Goal: Transaction & Acquisition: Book appointment/travel/reservation

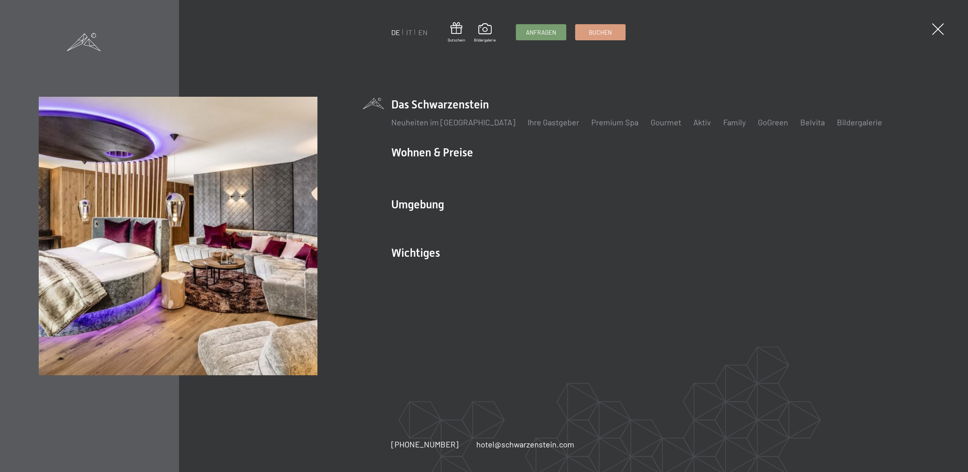
click at [417, 152] on li "Wohnen & Preise Inklusivleistungen Zimmer & Preise Liste Angebote Liste Familie…" at bounding box center [660, 167] width 538 height 44
click at [936, 27] on span at bounding box center [938, 29] width 12 height 12
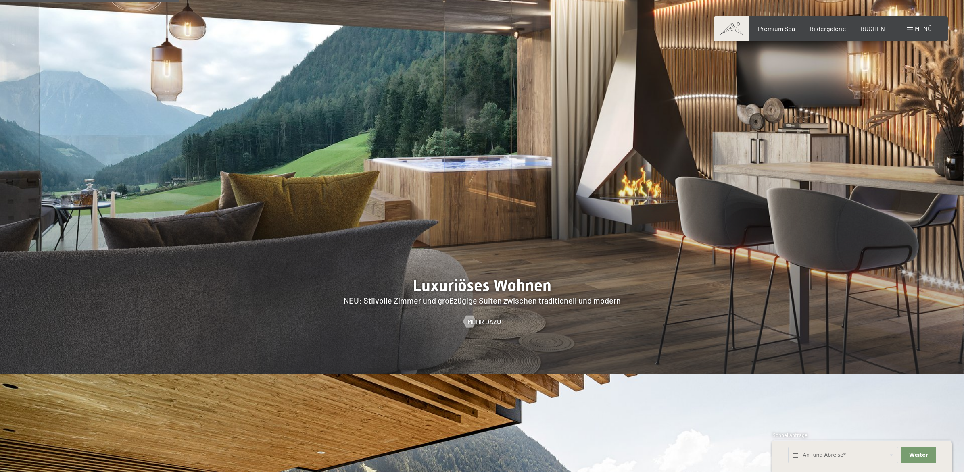
scroll to position [921, 0]
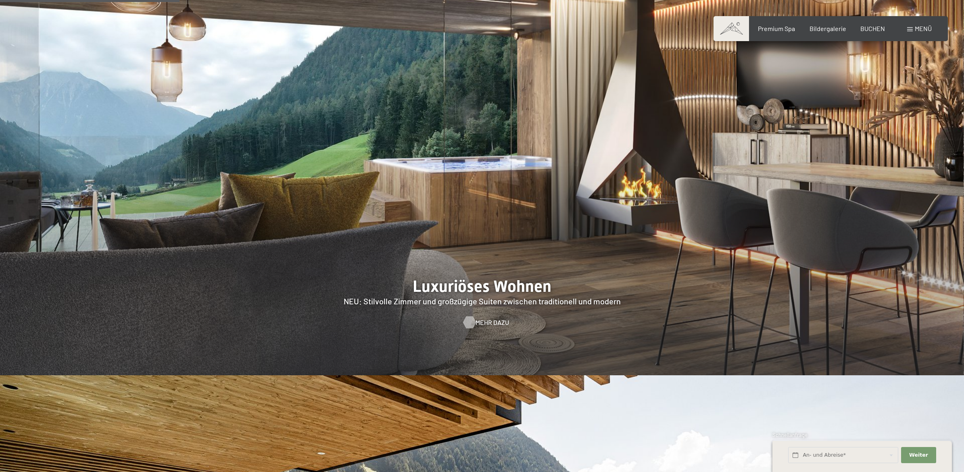
click at [480, 318] on span "Mehr dazu" at bounding box center [491, 322] width 33 height 9
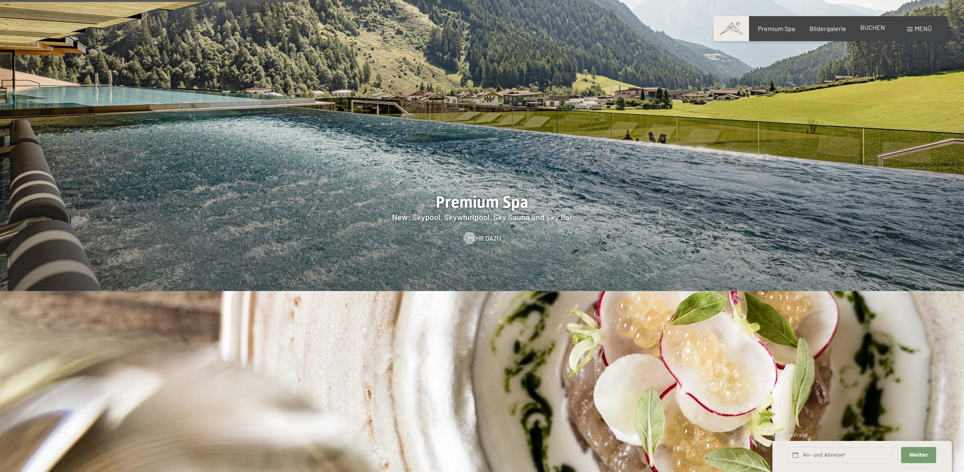
click at [867, 29] on span "BUCHEN" at bounding box center [872, 27] width 25 height 8
click at [871, 28] on span "BUCHEN" at bounding box center [872, 27] width 25 height 8
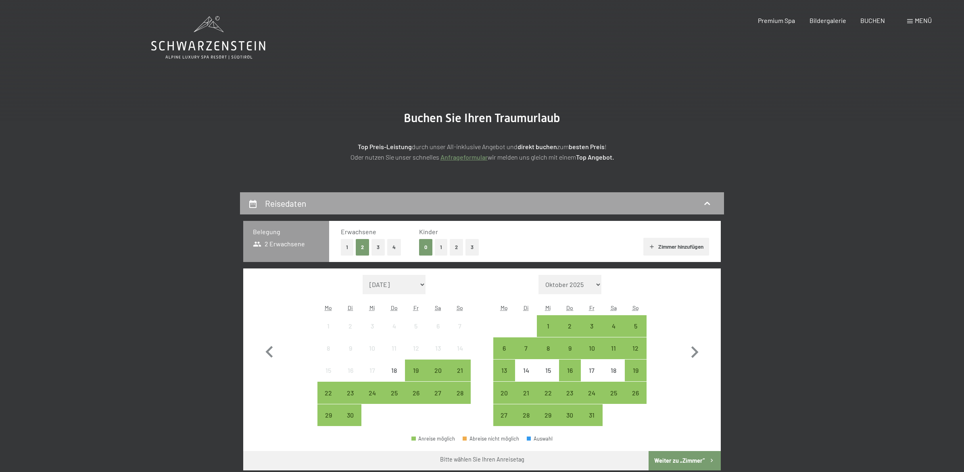
click at [711, 206] on icon at bounding box center [707, 204] width 10 height 10
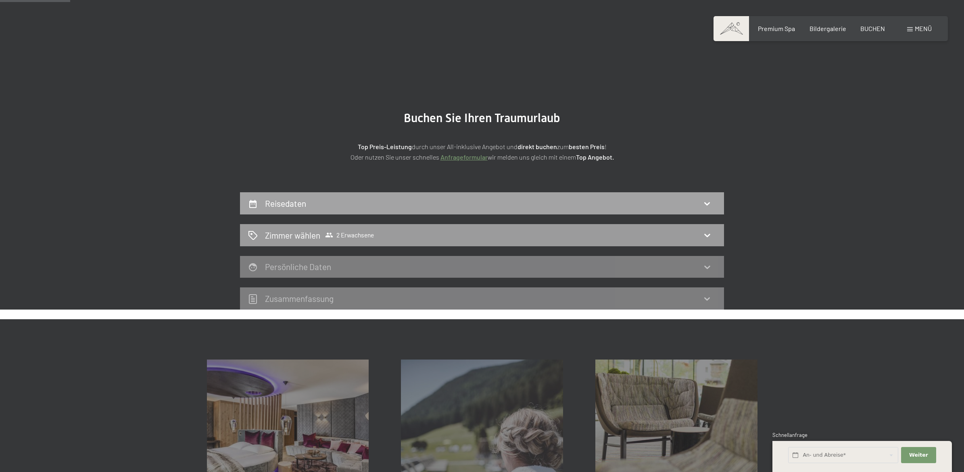
scroll to position [192, 0]
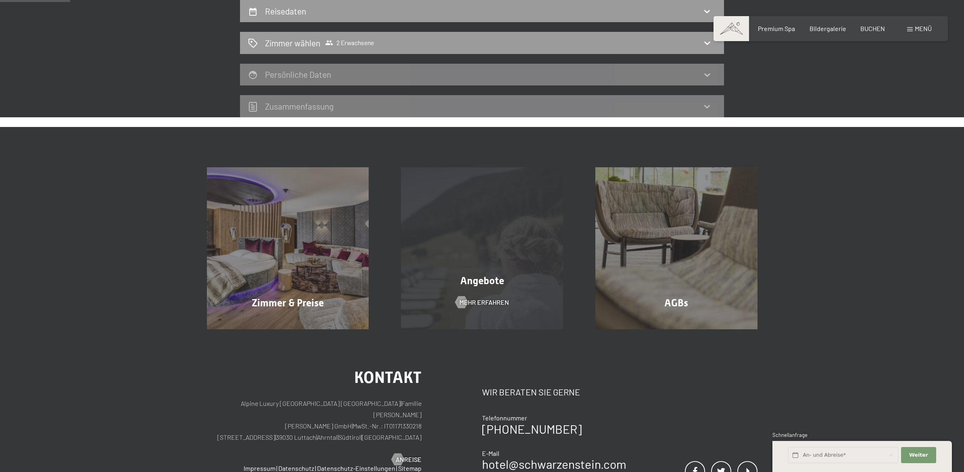
click at [492, 248] on div "Angebote Mehr erfahren" at bounding box center [482, 248] width 194 height 162
click at [472, 299] on span "Mehr erfahren" at bounding box center [492, 302] width 50 height 9
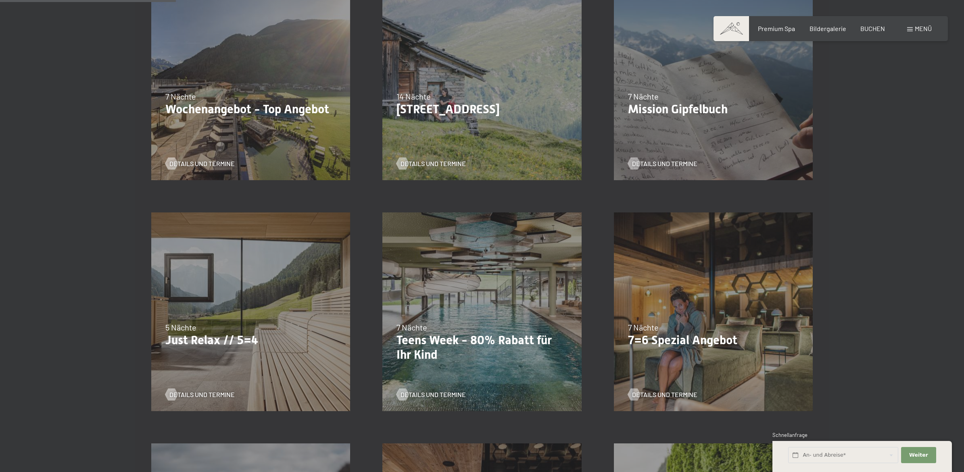
scroll to position [283, 0]
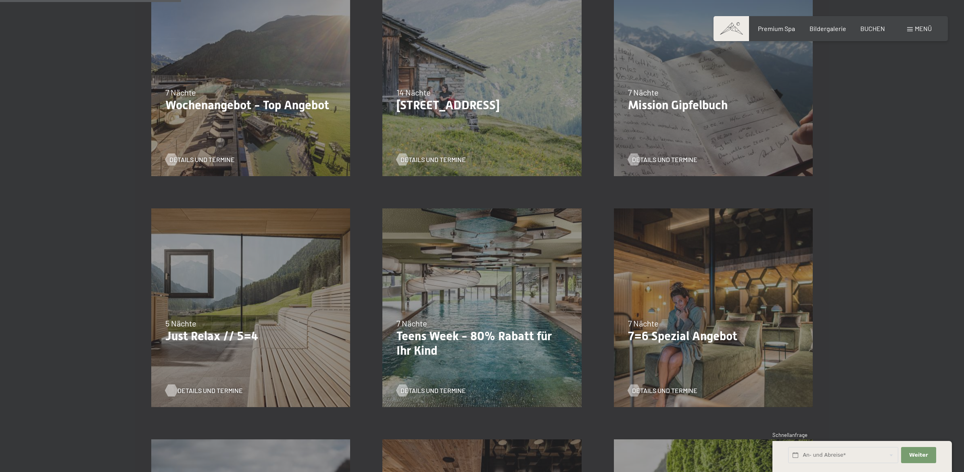
click at [198, 388] on span "Details und Termine" at bounding box center [209, 390] width 65 height 9
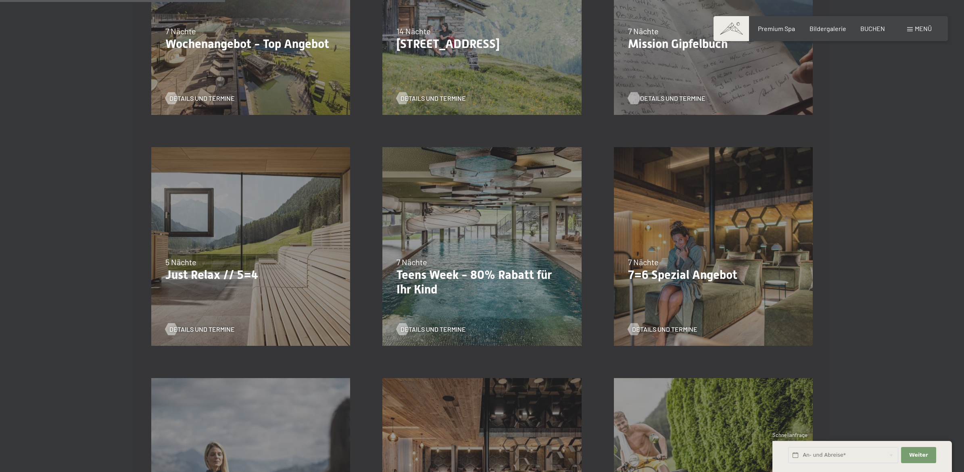
scroll to position [354, 0]
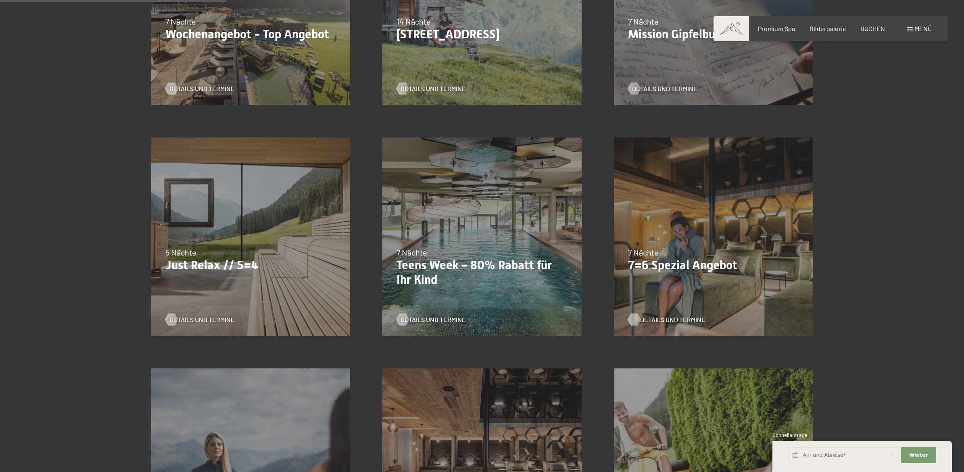
click at [660, 315] on span "Details und Termine" at bounding box center [672, 319] width 65 height 9
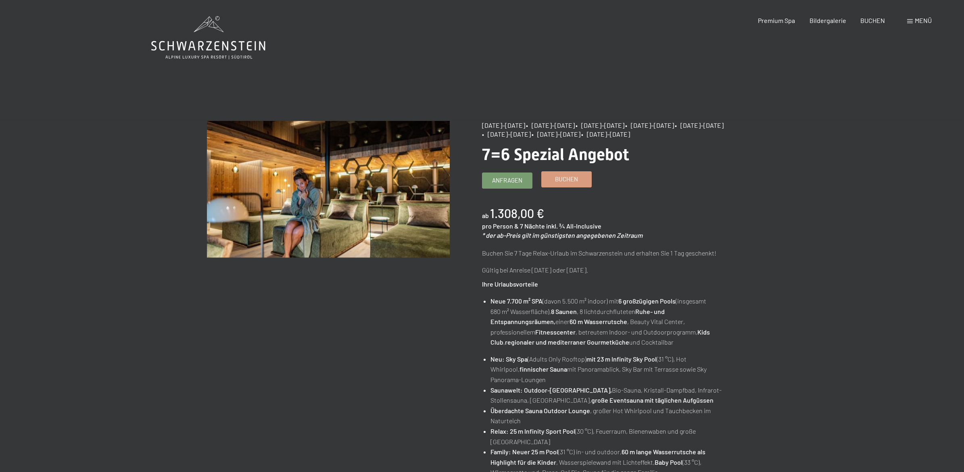
click at [575, 182] on span "Buchen" at bounding box center [566, 179] width 23 height 8
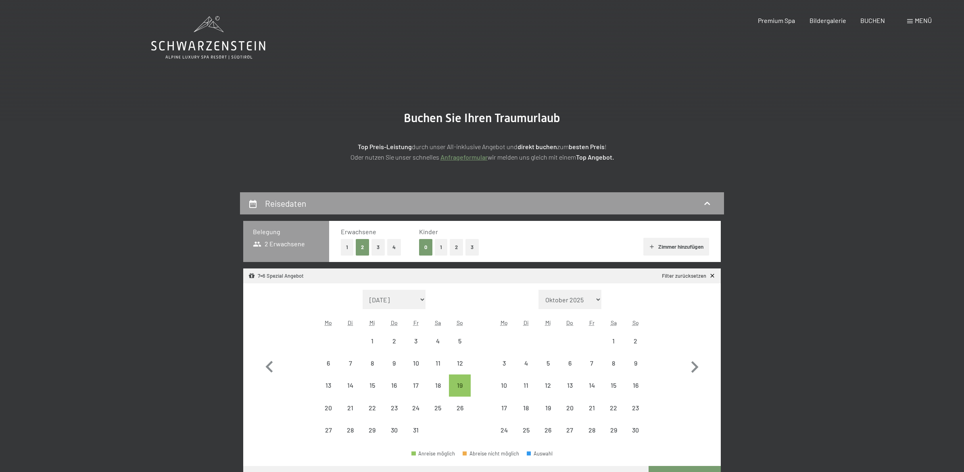
select select "[DATE]"
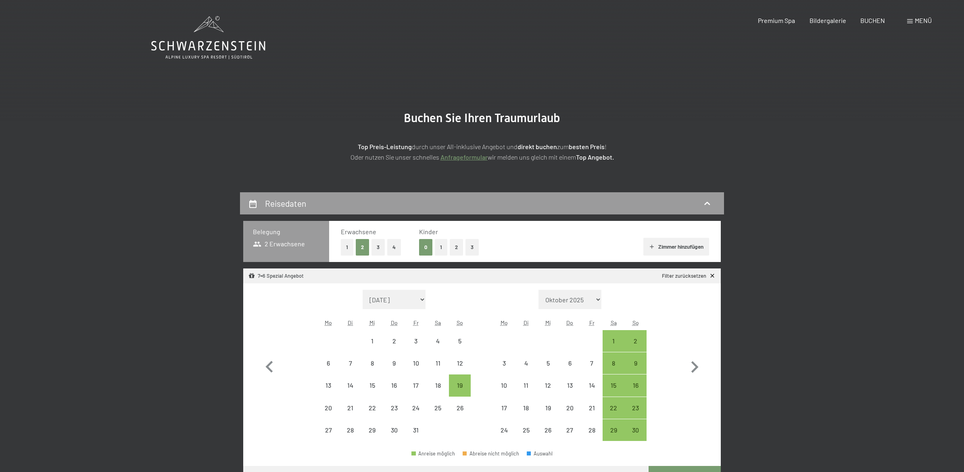
click at [346, 243] on button "1" at bounding box center [347, 247] width 13 height 17
select select "[DATE]"
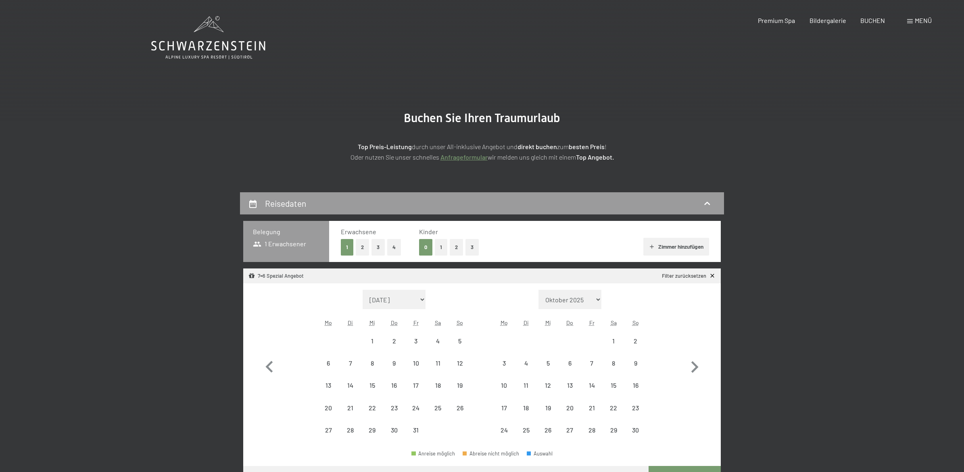
select select "[DATE]"
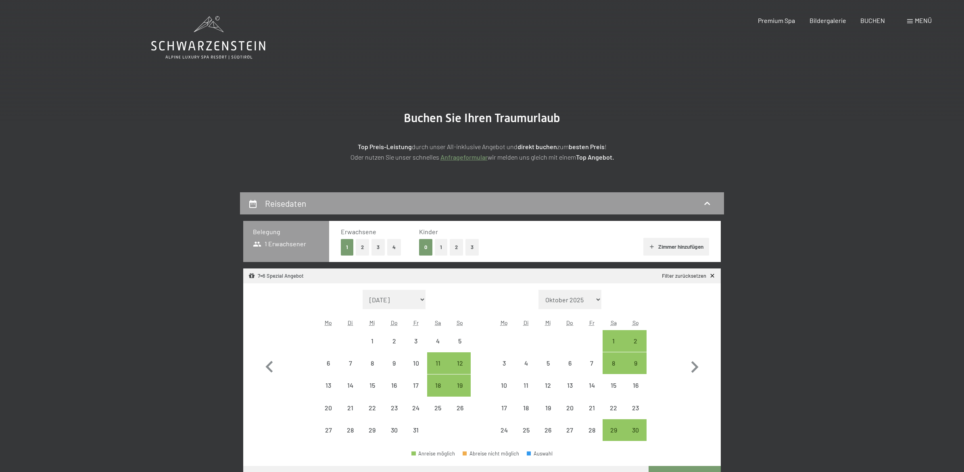
click at [458, 247] on button "2" at bounding box center [456, 247] width 13 height 17
select select "[DATE]"
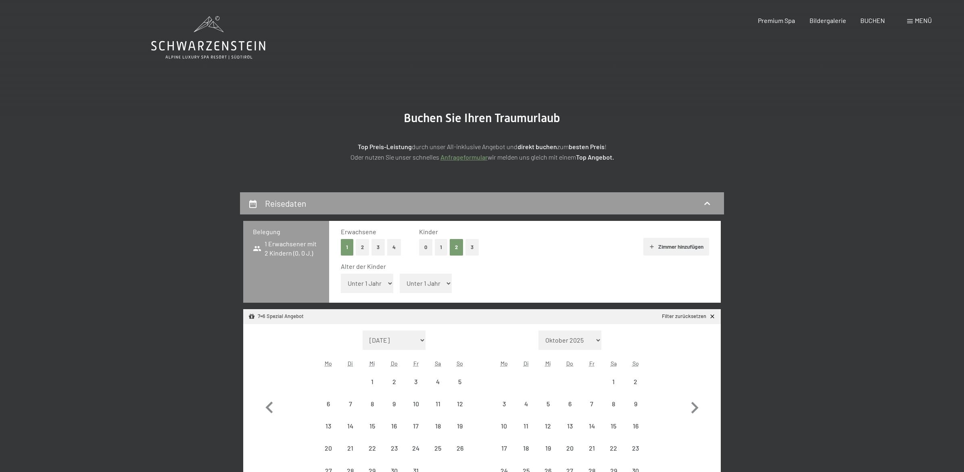
select select "[DATE]"
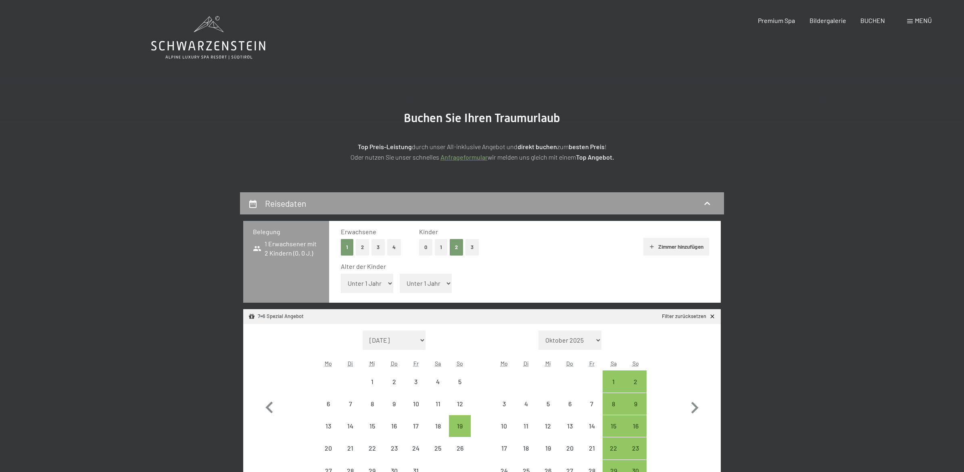
click at [390, 286] on select "Unter 1 Jahr 1 Jahr 2 Jahre 3 Jahre 4 Jahre 5 Jahre 6 Jahre 7 Jahre 8 Jahre 9 J…" at bounding box center [367, 283] width 52 height 19
select select "3"
click at [341, 274] on select "Unter 1 Jahr 1 Jahr 2 Jahre 3 Jahre 4 Jahre 5 Jahre 6 Jahre 7 Jahre 8 Jahre 9 J…" at bounding box center [367, 283] width 52 height 19
select select "[DATE]"
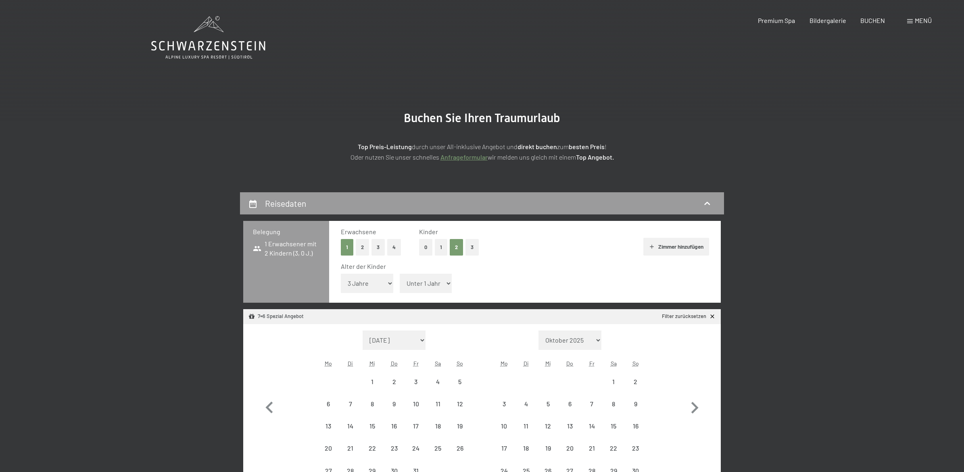
select select "[DATE]"
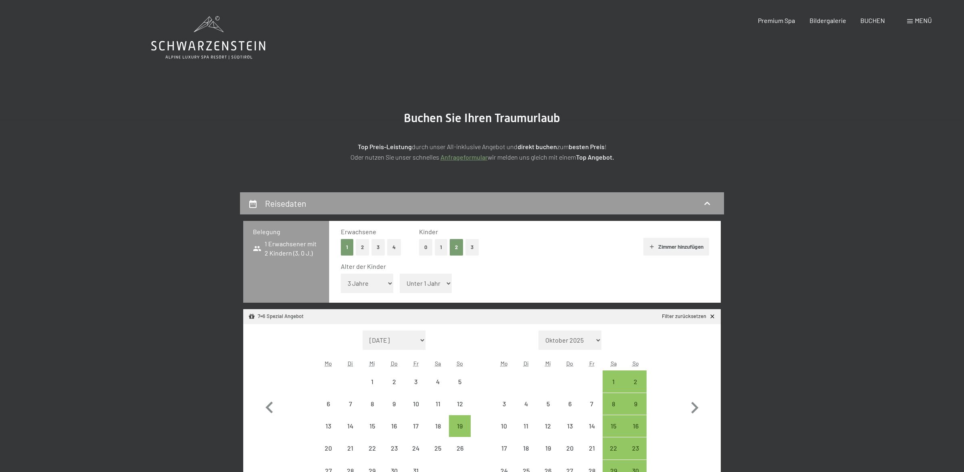
click at [450, 281] on select "Unter 1 Jahr 1 Jahr 2 Jahre 3 Jahre 4 Jahre 5 Jahre 6 Jahre 7 Jahre 8 Jahre 9 J…" at bounding box center [426, 283] width 52 height 19
select select "5"
click at [401, 274] on select "Unter 1 Jahr 1 Jahr 2 Jahre 3 Jahre 4 Jahre 5 Jahre 6 Jahre 7 Jahre 8 Jahre 9 J…" at bounding box center [426, 283] width 52 height 19
select select "[DATE]"
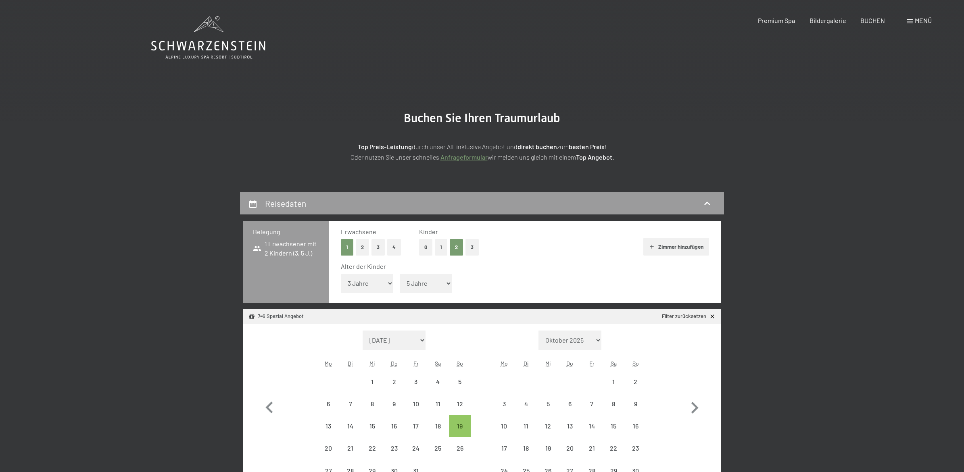
select select "[DATE]"
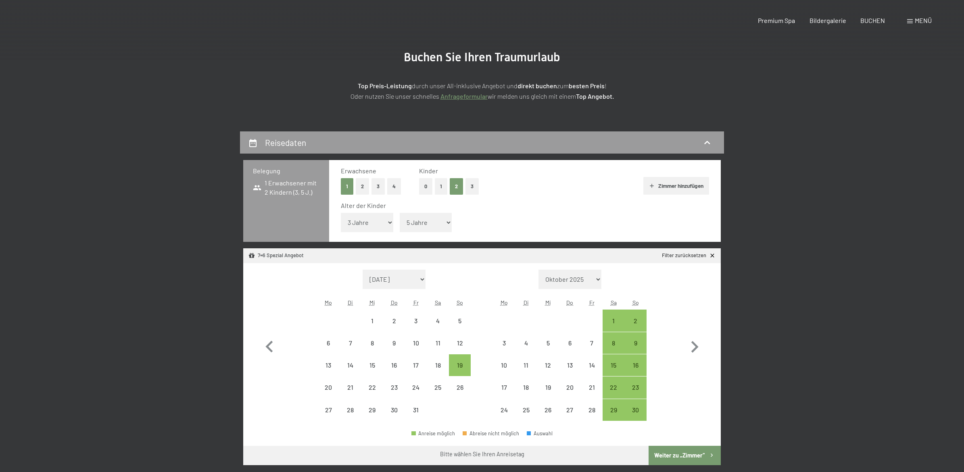
scroll to position [71, 0]
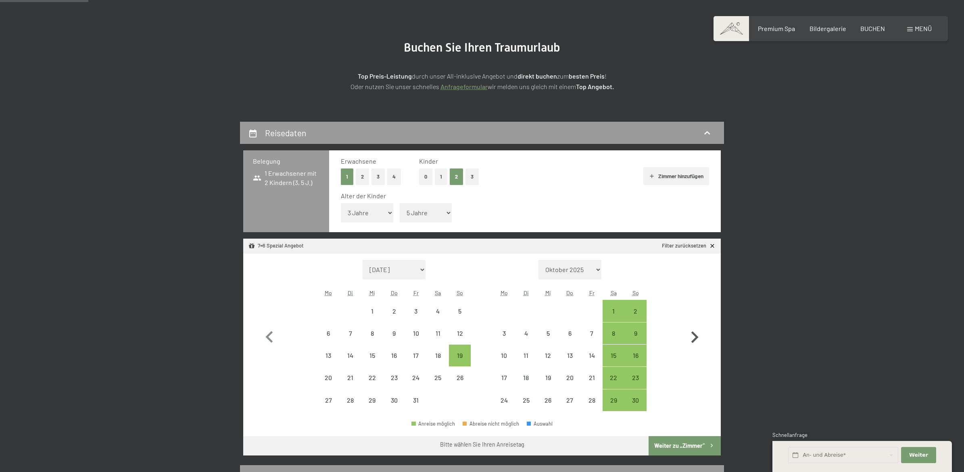
click at [694, 330] on icon "button" at bounding box center [694, 337] width 23 height 23
select select "2025-11-01"
select select "2025-12-01"
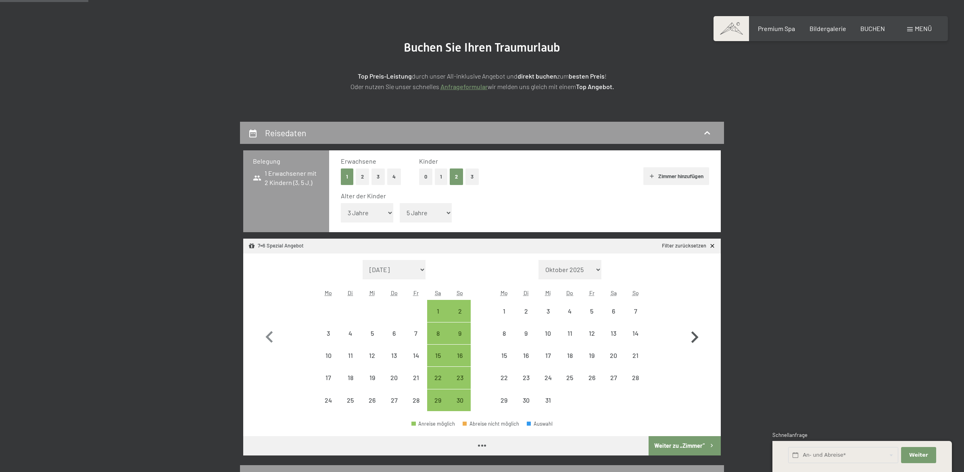
click at [694, 330] on icon "button" at bounding box center [694, 337] width 23 height 23
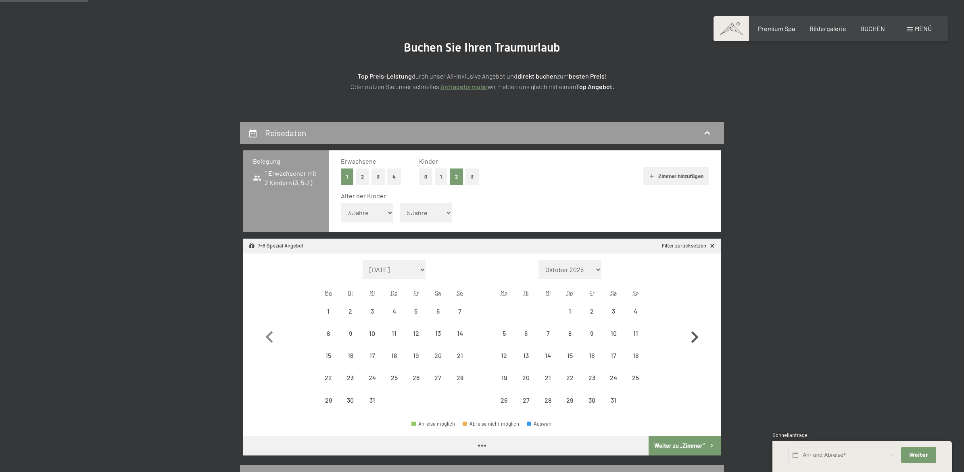
click at [694, 330] on icon "button" at bounding box center [694, 337] width 23 height 23
select select "2026-02-01"
select select "2026-03-01"
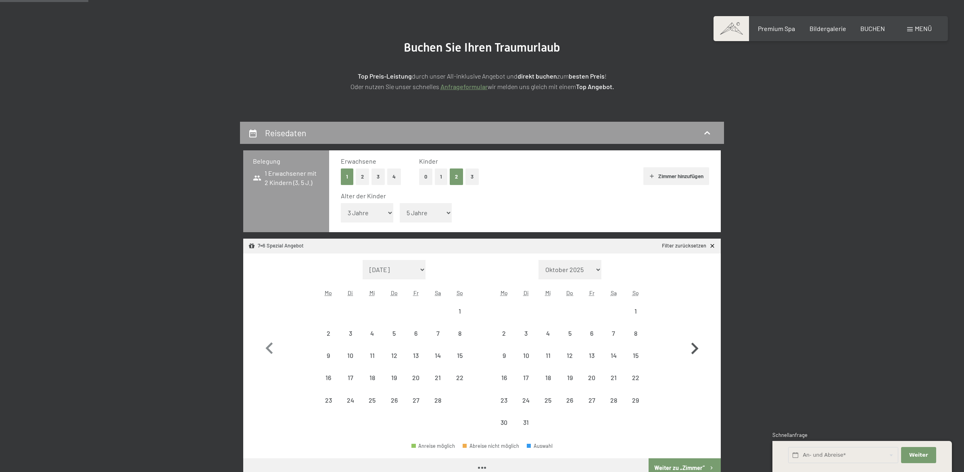
click at [694, 330] on button "button" at bounding box center [694, 347] width 23 height 174
select select "2026-04-01"
select select "2026-05-01"
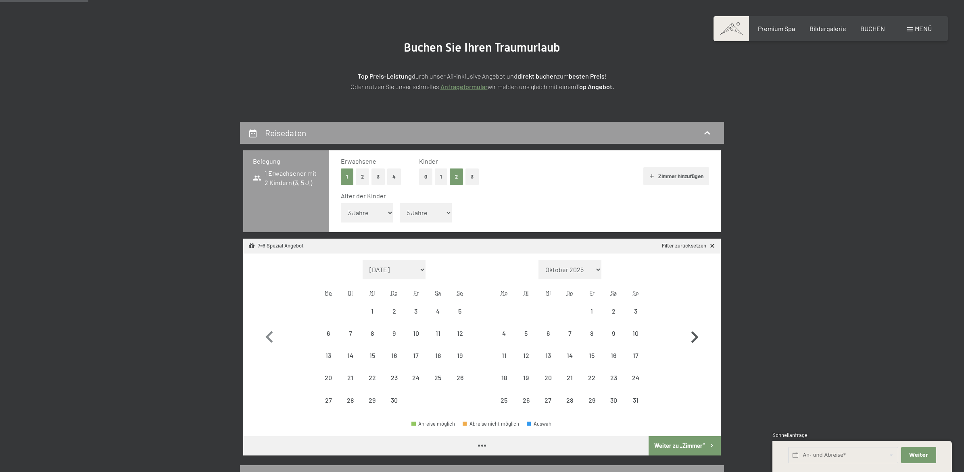
select select "2026-04-01"
select select "2026-05-01"
click at [694, 329] on icon "button" at bounding box center [694, 337] width 23 height 23
select select "2026-05-01"
select select "2026-06-01"
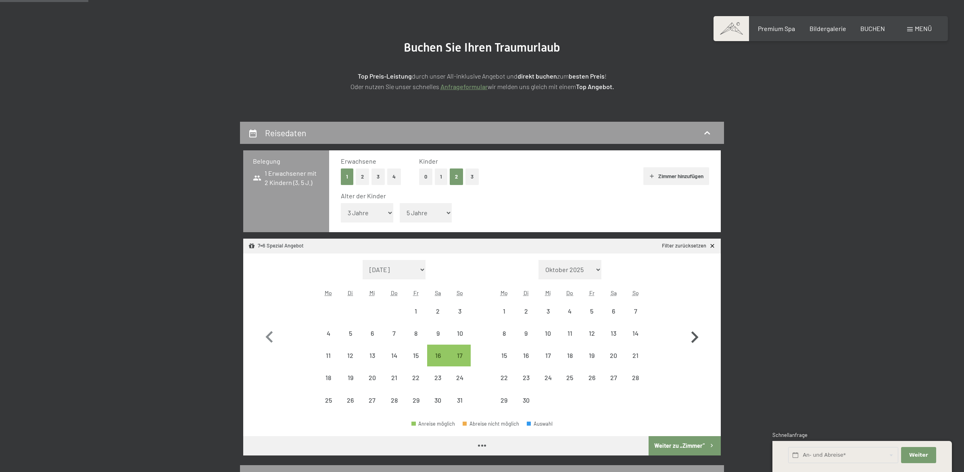
select select "2026-05-01"
select select "2026-06-01"
click at [694, 329] on icon "button" at bounding box center [694, 337] width 23 height 23
select select "2026-06-01"
select select "2026-07-01"
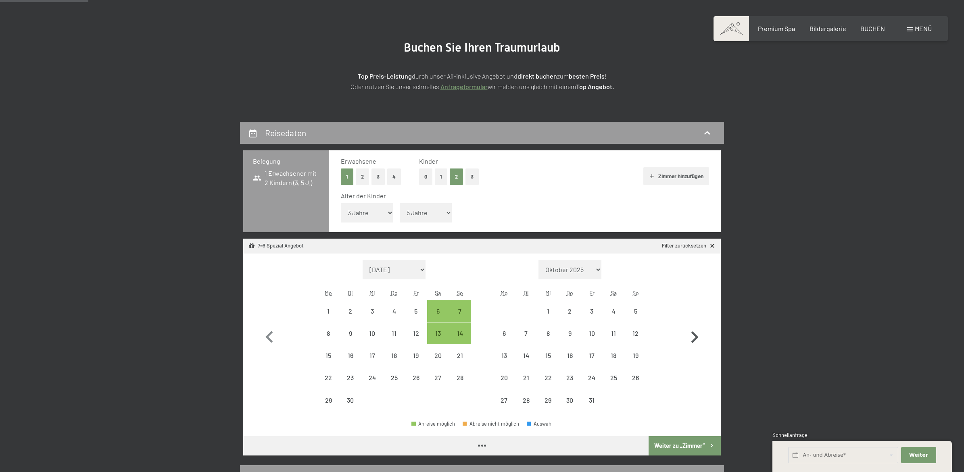
click at [694, 329] on icon "button" at bounding box center [694, 337] width 23 height 23
select select "2026-07-01"
select select "2026-08-01"
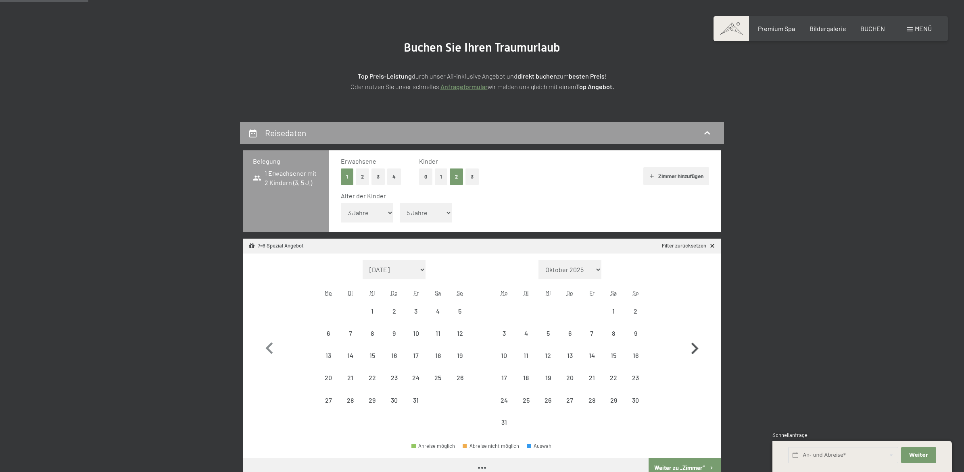
click at [694, 329] on button "button" at bounding box center [694, 347] width 23 height 174
select select "2026-08-01"
select select "2026-09-01"
select select "2026-08-01"
select select "2026-09-01"
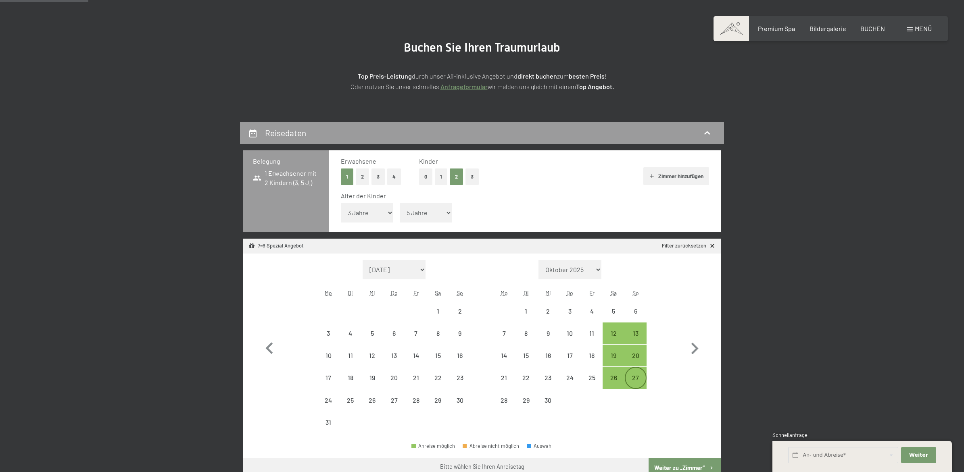
click at [637, 379] on div "27" at bounding box center [635, 385] width 20 height 20
select select "2026-08-01"
select select "2026-09-01"
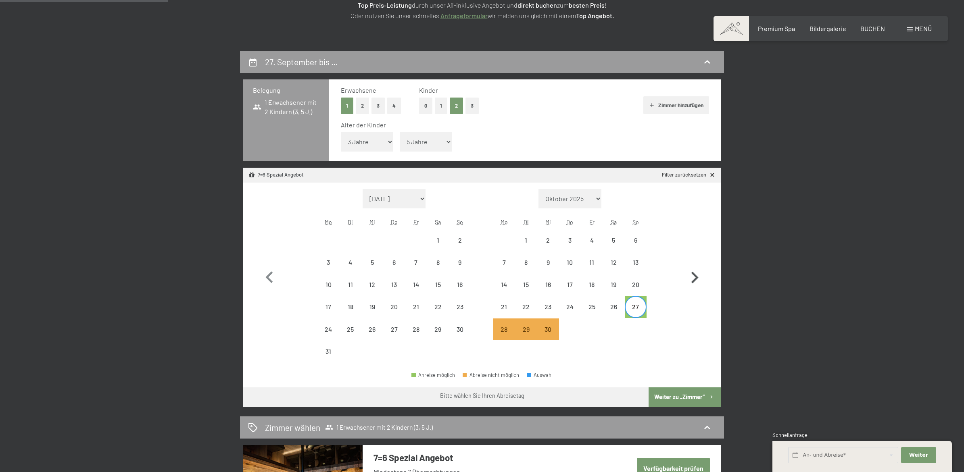
scroll to position [142, 0]
click at [690, 279] on icon "button" at bounding box center [694, 277] width 23 height 23
select select "2026-09-01"
select select "2026-10-01"
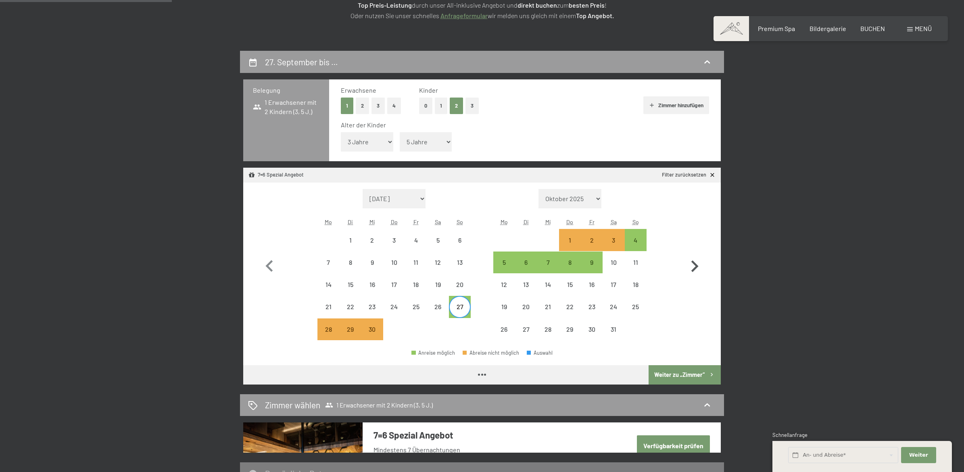
select select "2026-09-01"
select select "2026-10-01"
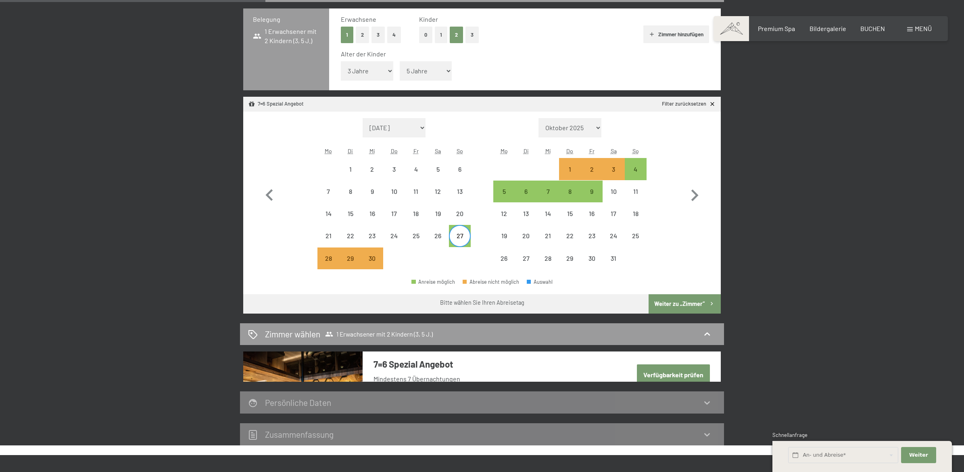
scroll to position [213, 0]
click at [692, 304] on button "Weiter zu „Zimmer“" at bounding box center [684, 303] width 72 height 19
select select "2026-09-01"
select select "2026-10-01"
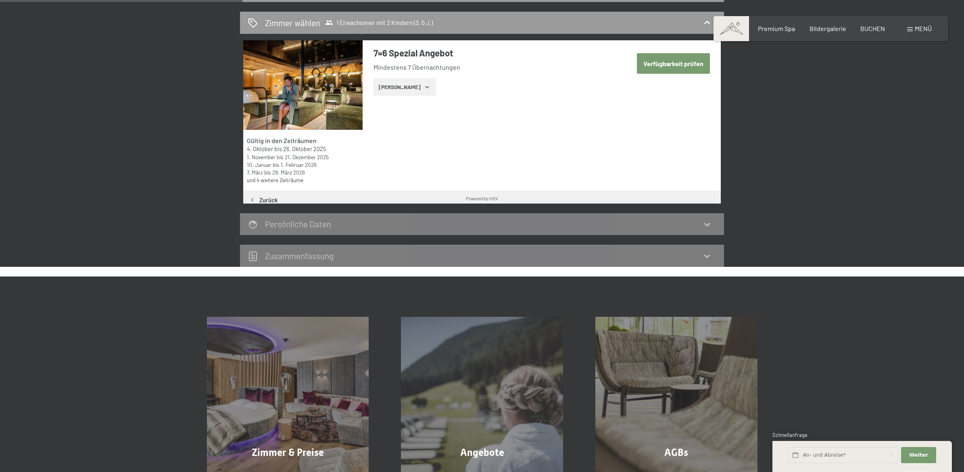
scroll to position [192, 0]
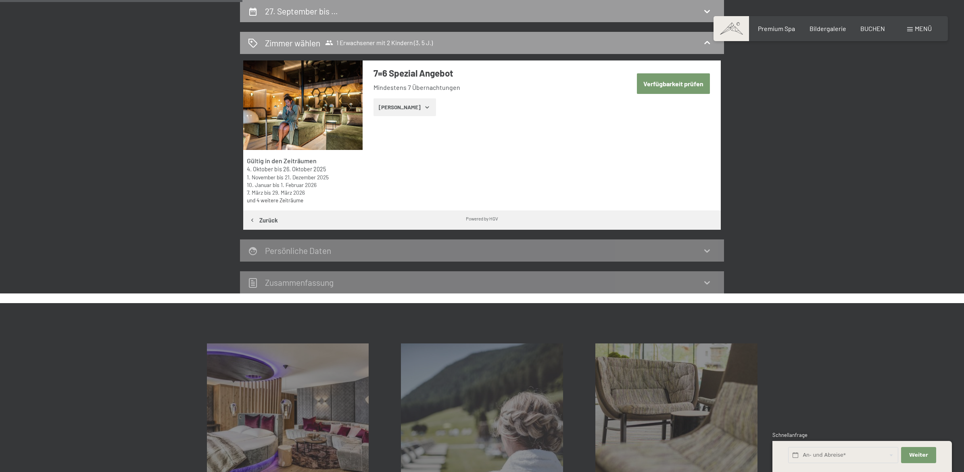
click at [681, 80] on button "Verfügbarkeit prüfen" at bounding box center [673, 83] width 73 height 21
select select "3"
select select "5"
select select "2026-09-01"
select select "2026-10-01"
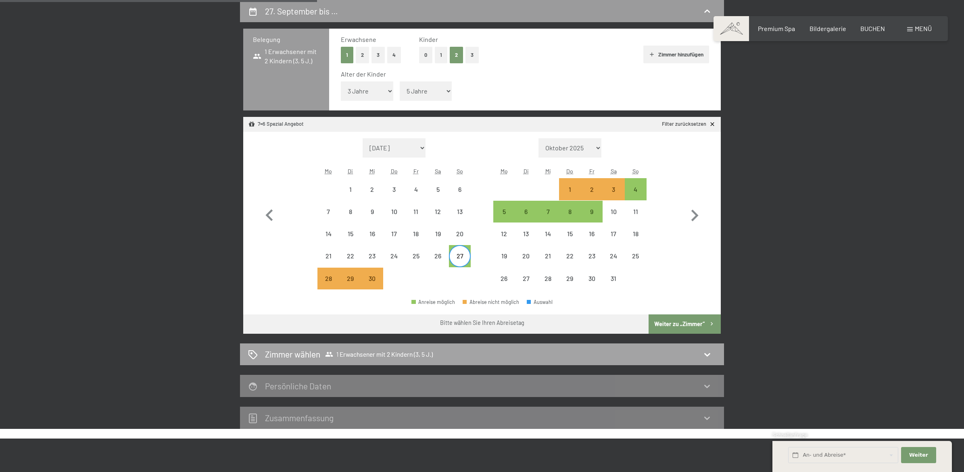
scroll to position [263, 0]
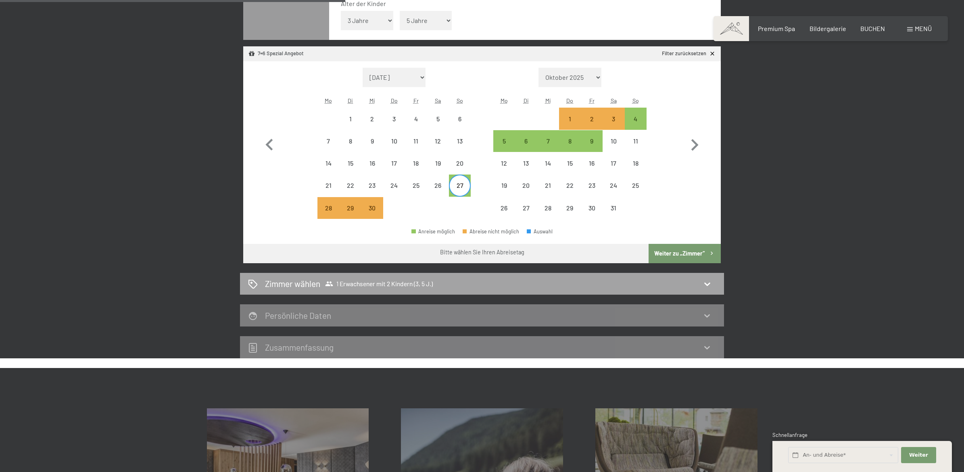
click at [709, 281] on icon at bounding box center [707, 284] width 10 height 10
select select "2026-09-01"
select select "2026-10-01"
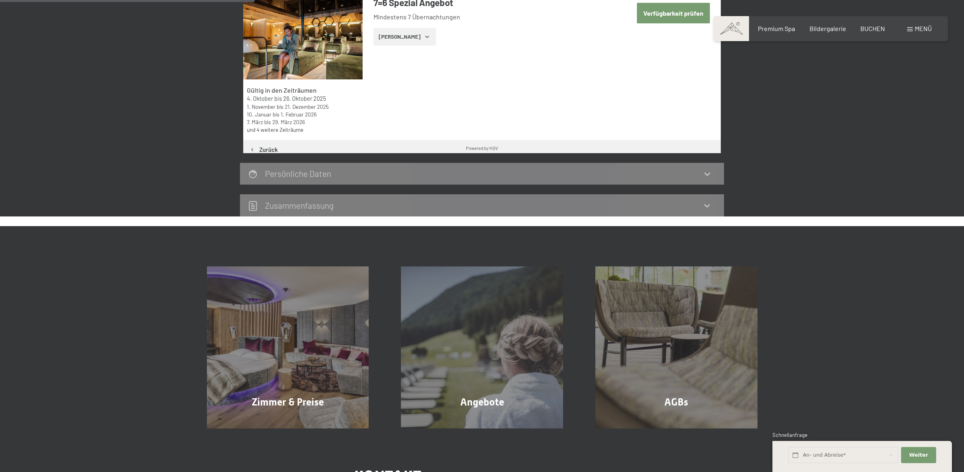
scroll to position [192, 0]
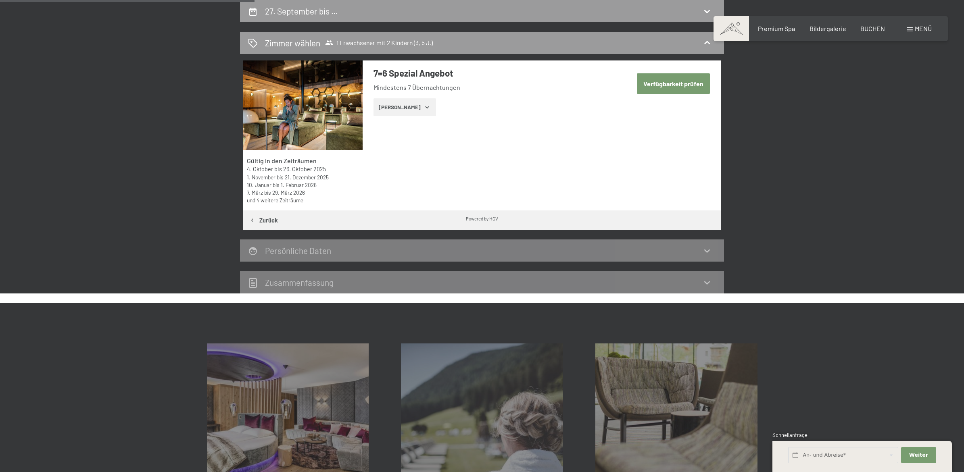
click at [424, 106] on icon "button" at bounding box center [427, 107] width 6 height 6
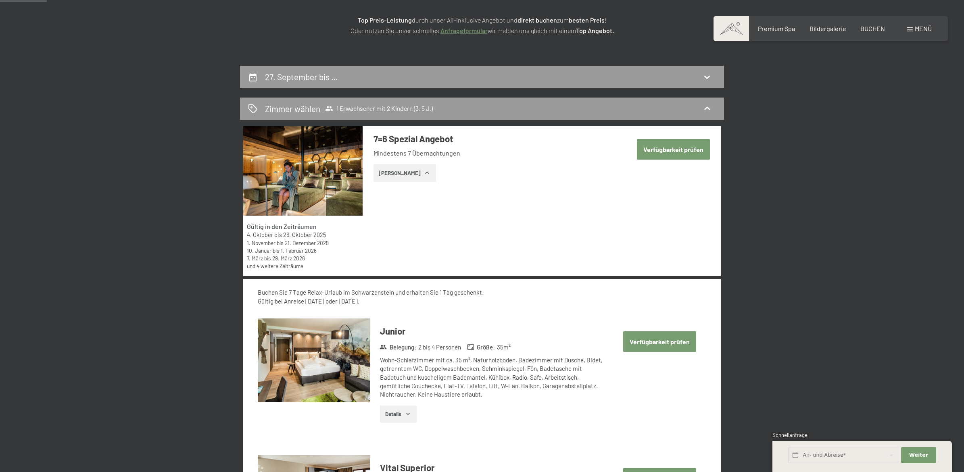
scroll to position [121, 0]
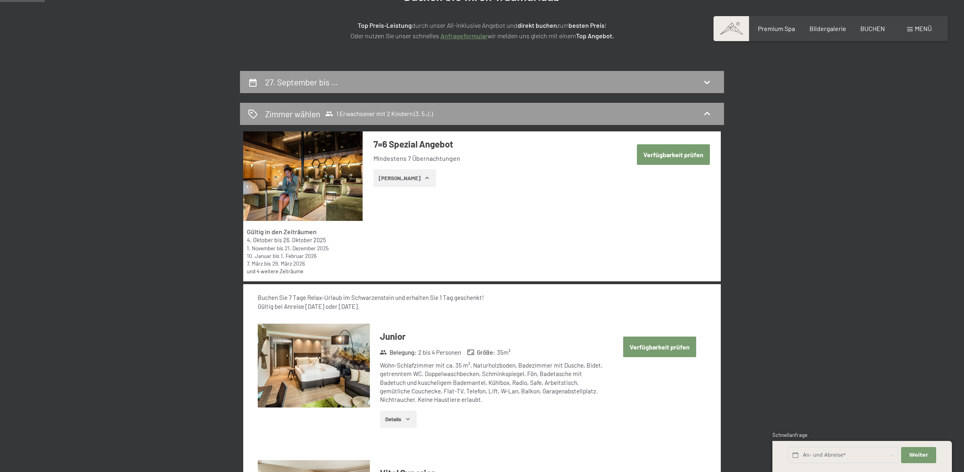
click at [638, 348] on button "Verfügbarkeit prüfen" at bounding box center [659, 347] width 73 height 21
select select "3"
select select "5"
select select "2026-09-01"
select select "2026-10-01"
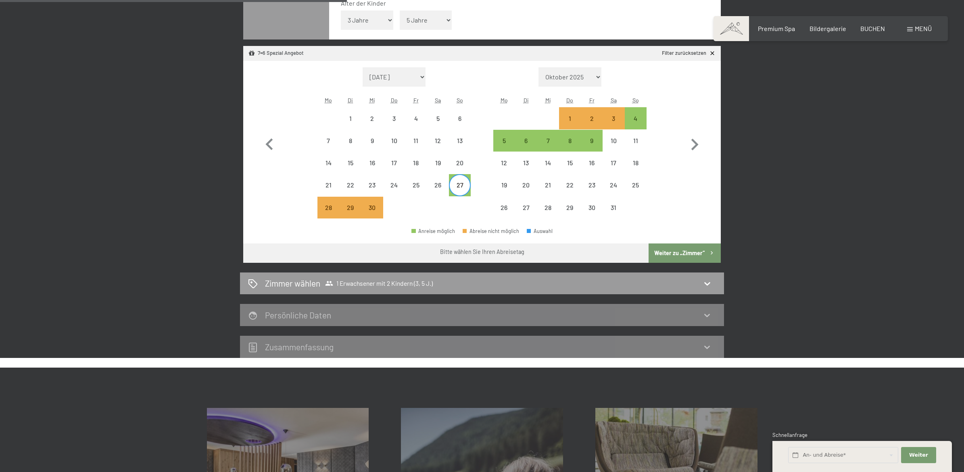
scroll to position [263, 0]
click at [704, 286] on icon at bounding box center [707, 284] width 10 height 10
select select "2026-09-01"
select select "2026-10-01"
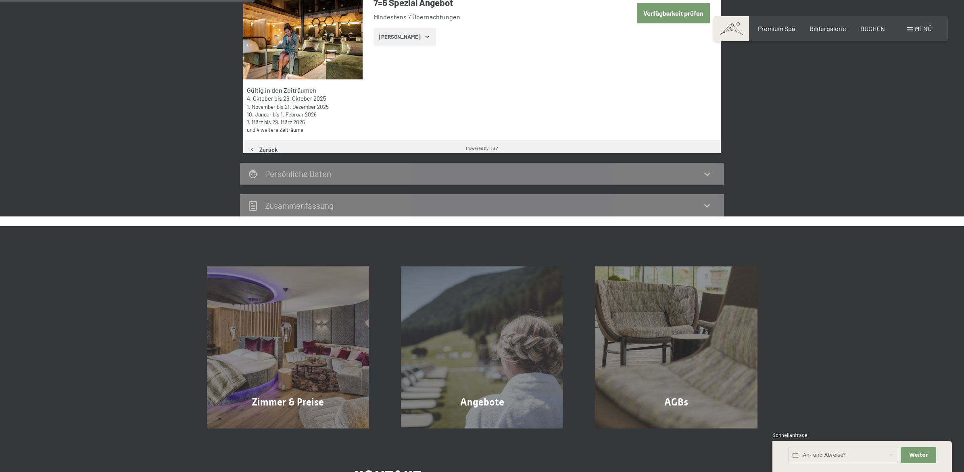
scroll to position [192, 0]
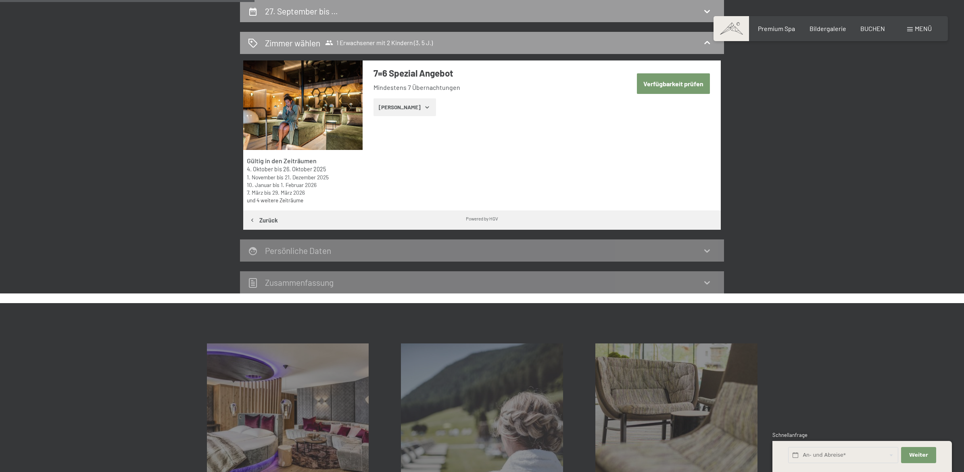
click at [424, 108] on icon "button" at bounding box center [427, 107] width 6 height 6
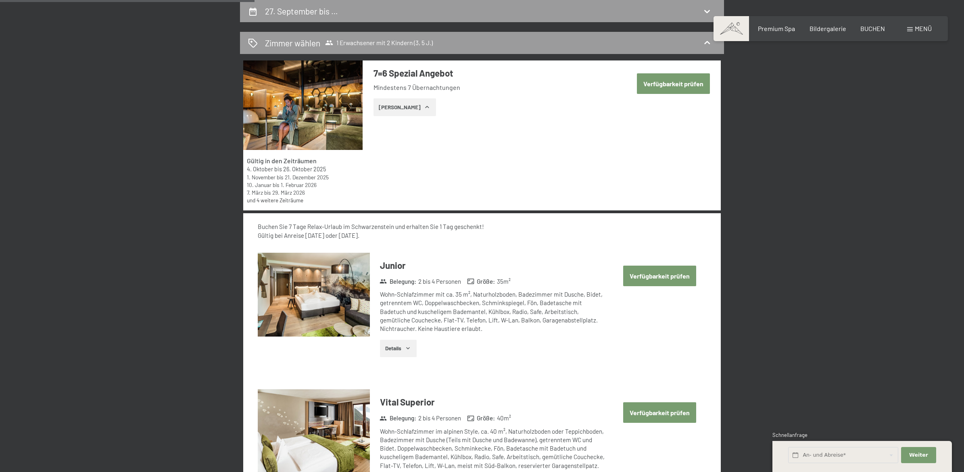
click at [646, 277] on button "Verfügbarkeit prüfen" at bounding box center [659, 276] width 73 height 21
select select "3"
select select "5"
select select "2026-09-01"
select select "2026-10-01"
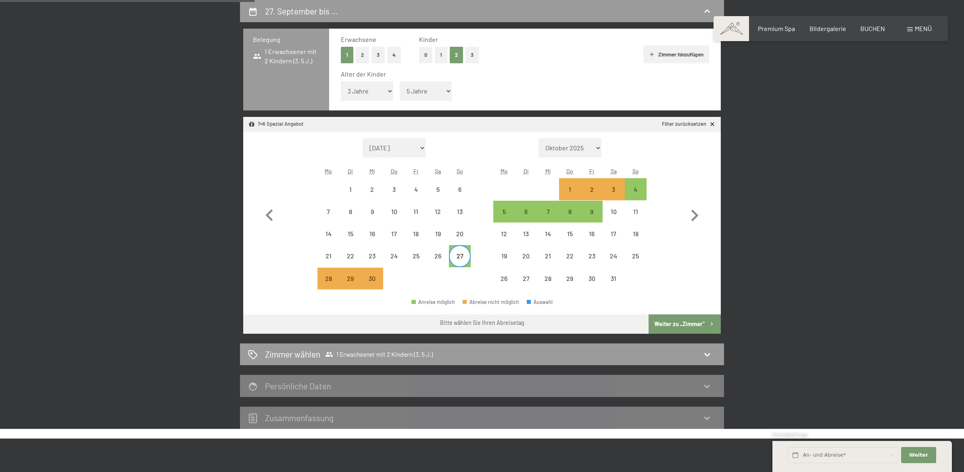
click at [683, 325] on button "Weiter zu „Zimmer“" at bounding box center [684, 324] width 72 height 19
select select "2026-09-01"
select select "2026-10-01"
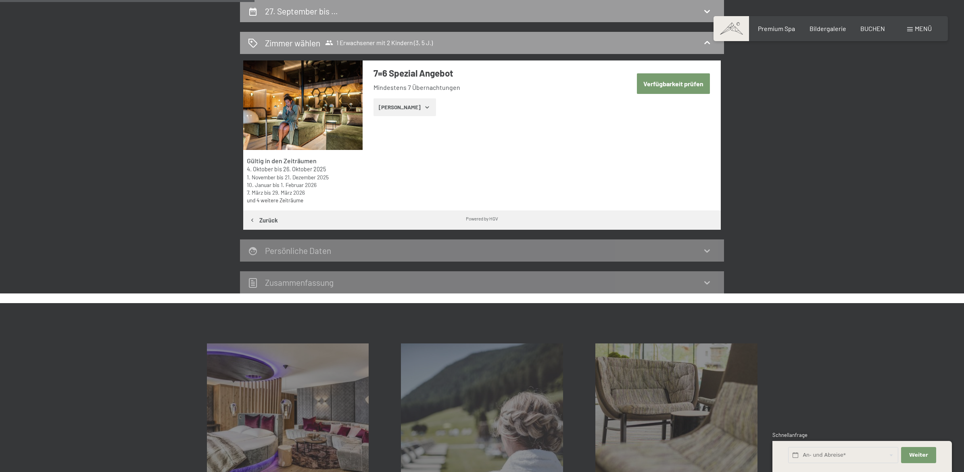
click at [706, 283] on icon at bounding box center [707, 282] width 6 height 3
click at [704, 285] on icon at bounding box center [707, 283] width 10 height 10
click at [708, 251] on icon at bounding box center [707, 251] width 6 height 3
click at [412, 106] on button "Zeige Zimmer" at bounding box center [404, 107] width 63 height 18
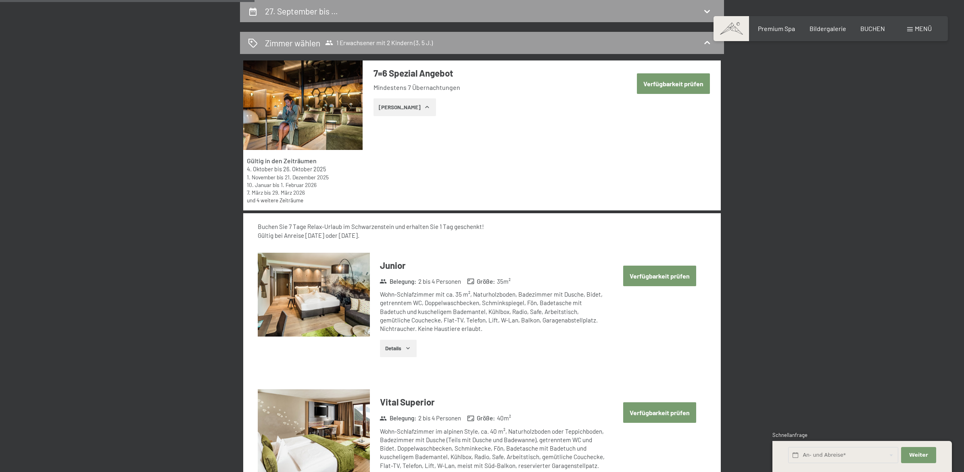
click at [669, 82] on button "Verfügbarkeit prüfen" at bounding box center [673, 83] width 73 height 21
select select "3"
select select "5"
select select "2026-09-01"
select select "2026-10-01"
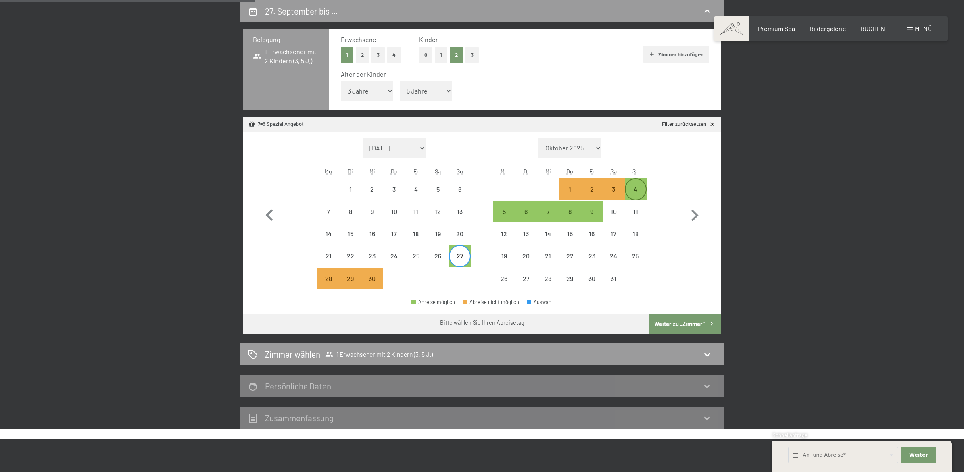
click at [639, 192] on div "4" at bounding box center [635, 196] width 20 height 20
select select "2026-09-01"
select select "2026-10-01"
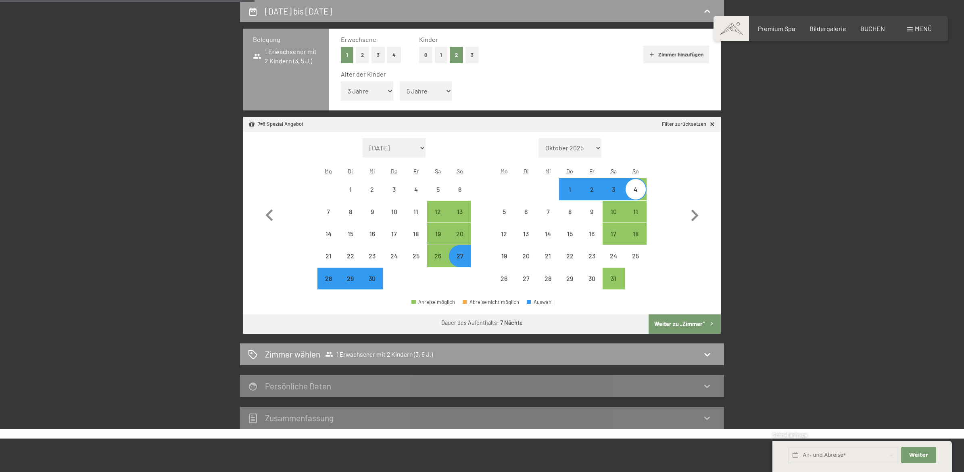
select select "2025-10-01"
select select "2025-11-01"
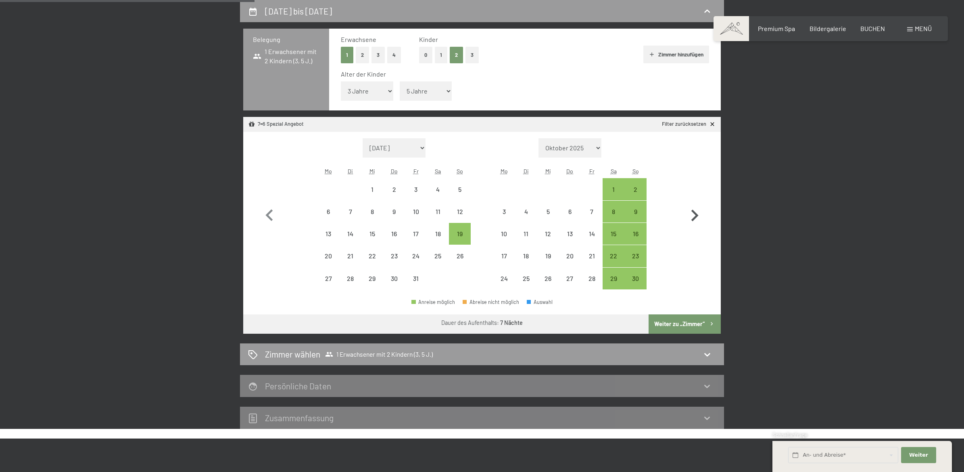
click at [691, 213] on icon "button" at bounding box center [694, 215] width 23 height 23
select select "2025-12-01"
select select "2026-01-01"
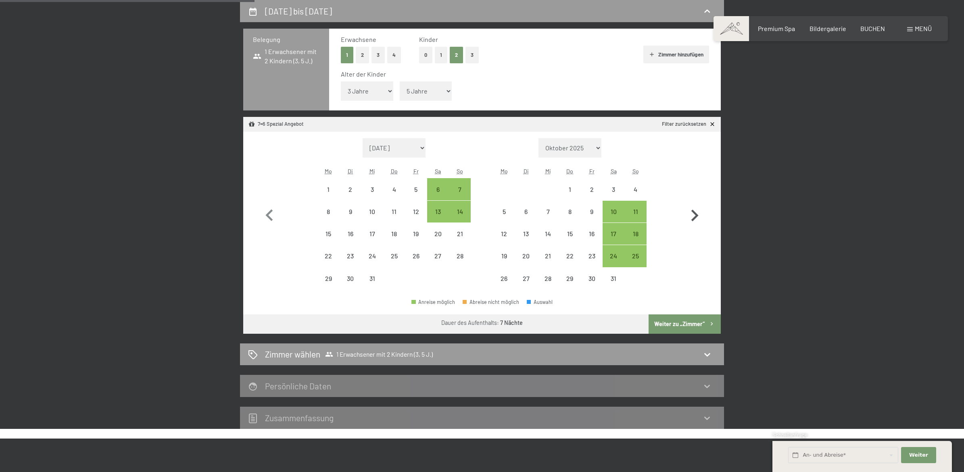
click at [691, 213] on icon "button" at bounding box center [694, 215] width 23 height 23
select select "2026-01-01"
select select "2026-02-01"
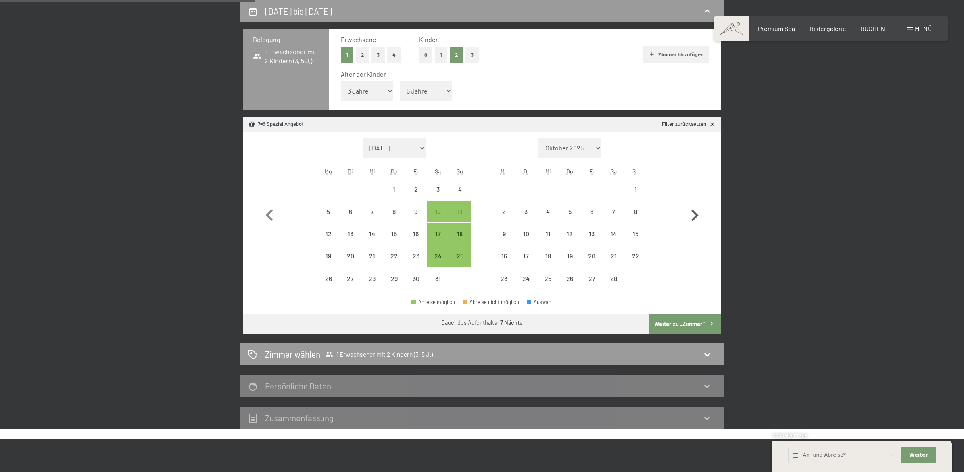
click at [691, 213] on icon "button" at bounding box center [694, 215] width 23 height 23
select select "2026-02-01"
select select "2026-03-01"
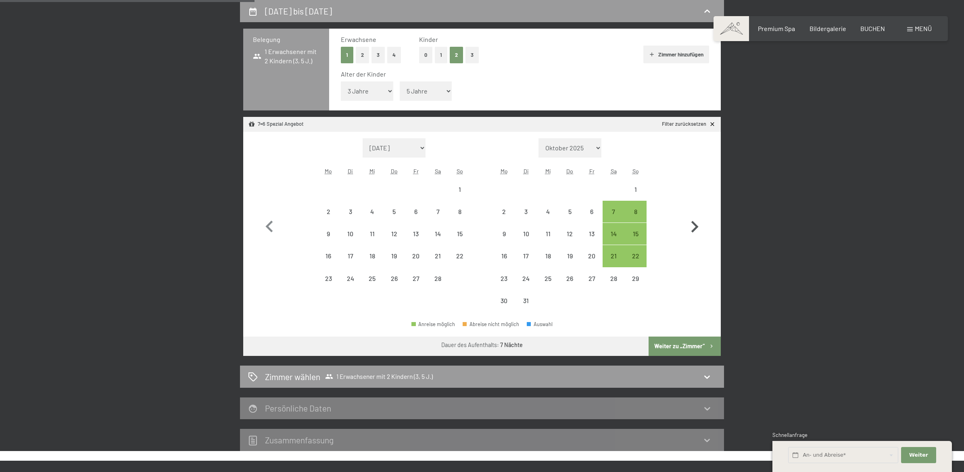
click at [691, 213] on button "button" at bounding box center [694, 225] width 23 height 174
select select "2026-03-01"
select select "2026-04-01"
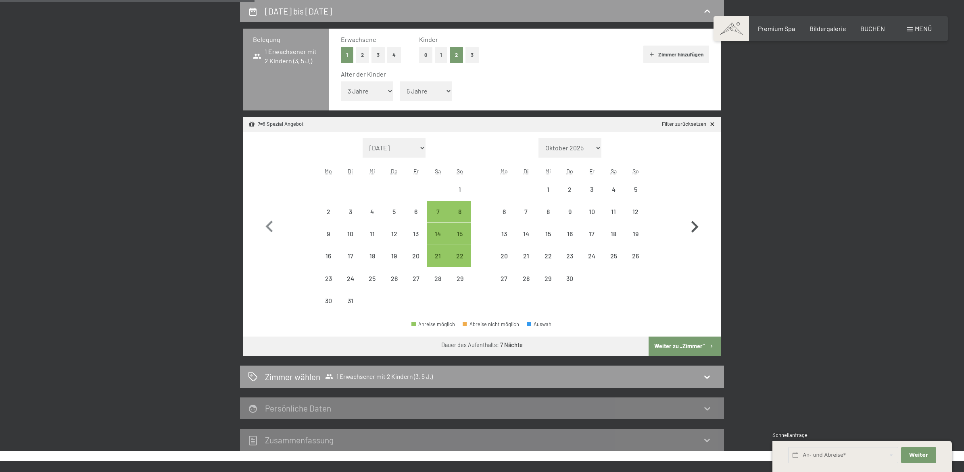
click at [691, 213] on button "button" at bounding box center [694, 225] width 23 height 174
select select "2026-04-01"
select select "2026-05-01"
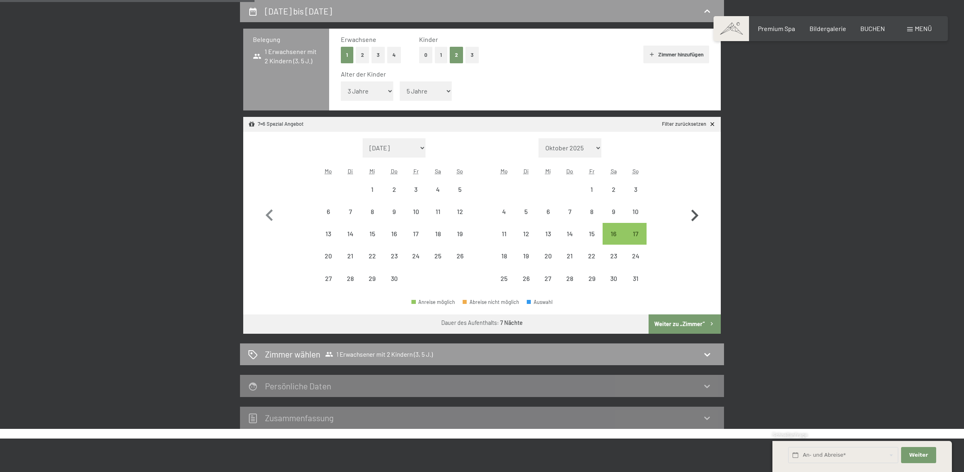
click at [691, 213] on icon "button" at bounding box center [694, 215] width 23 height 23
select select "2026-05-01"
select select "2026-06-01"
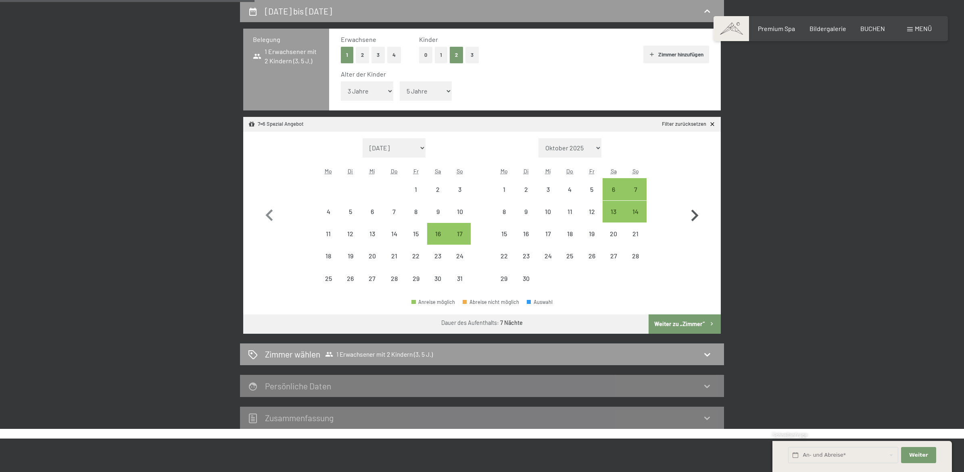
click at [691, 213] on icon "button" at bounding box center [694, 215] width 23 height 23
select select "2026-06-01"
select select "2026-07-01"
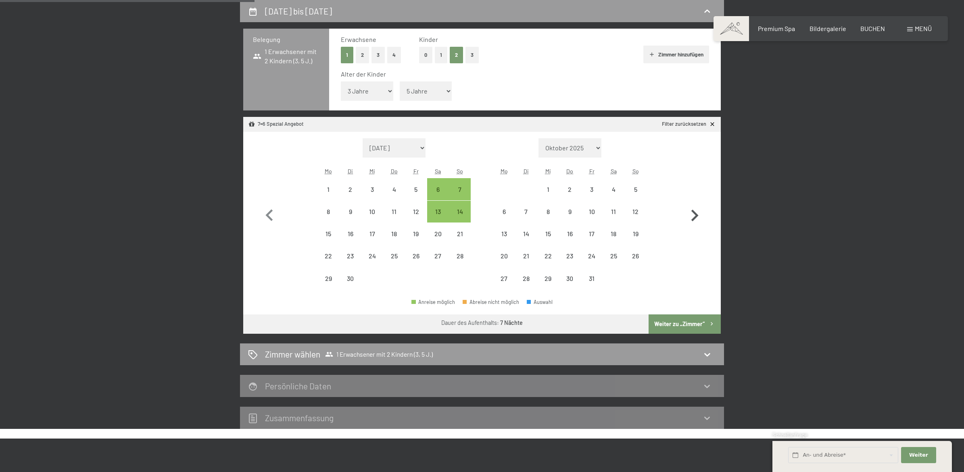
click at [691, 213] on icon "button" at bounding box center [694, 215] width 23 height 23
select select "2026-07-01"
select select "2026-08-01"
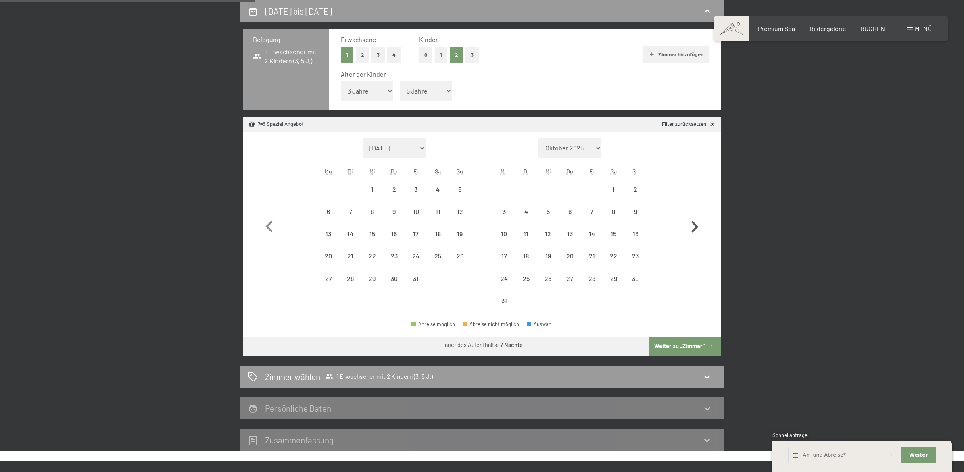
click at [691, 213] on button "button" at bounding box center [694, 225] width 23 height 174
select select "2026-08-01"
select select "2026-09-01"
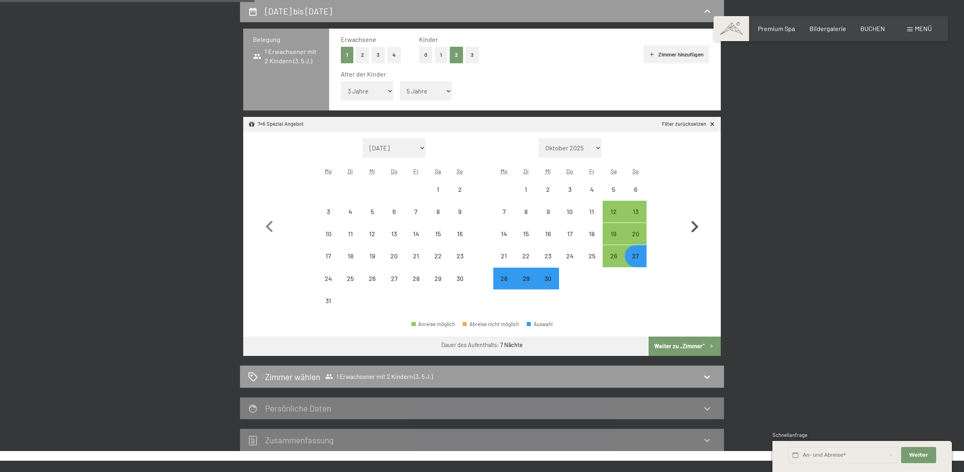
click at [691, 213] on button "button" at bounding box center [694, 225] width 23 height 174
select select "2026-09-01"
select select "2026-10-01"
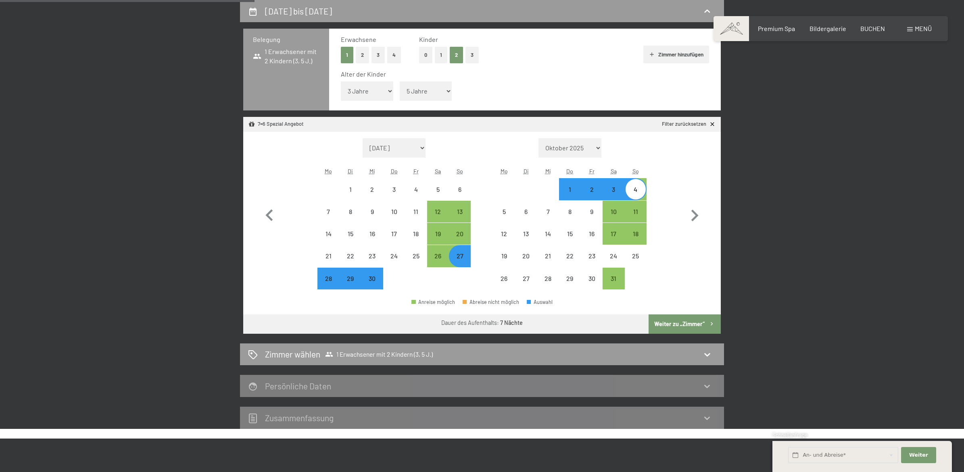
click at [679, 323] on button "Weiter zu „Zimmer“" at bounding box center [684, 324] width 72 height 19
select select "2026-09-01"
select select "2026-10-01"
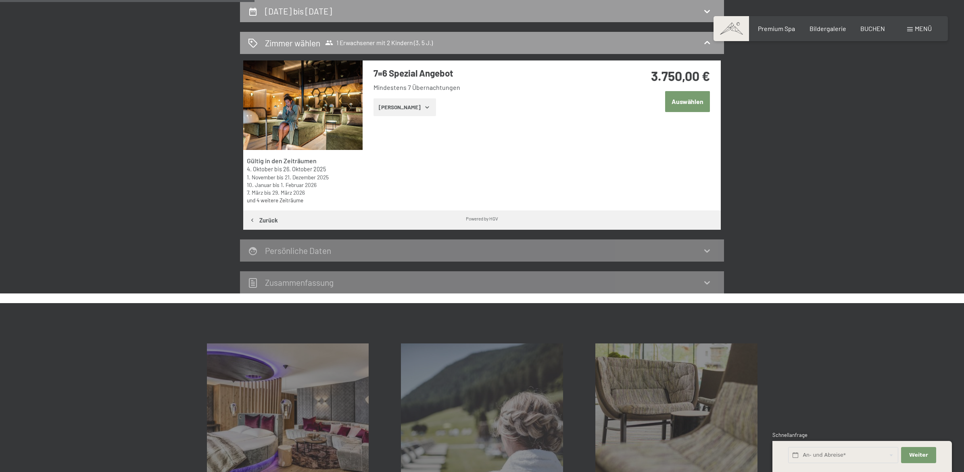
click at [419, 111] on button "Zeige Zimmer" at bounding box center [404, 107] width 63 height 18
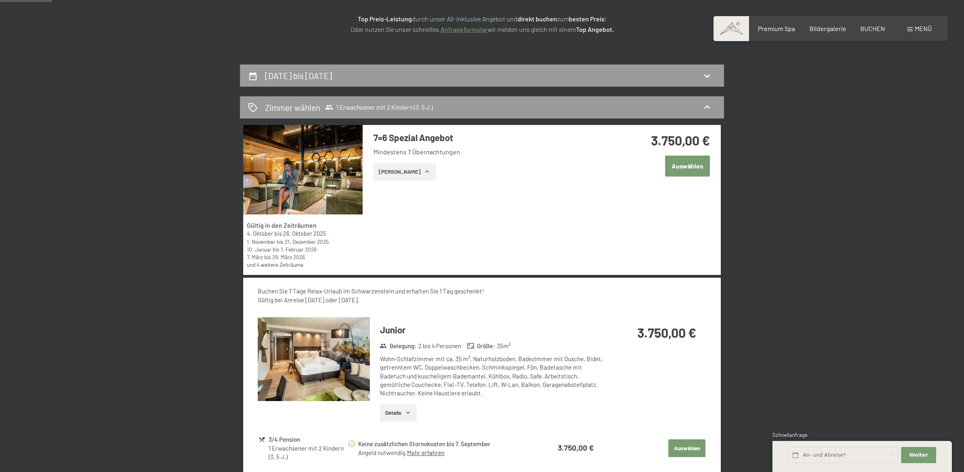
scroll to position [121, 0]
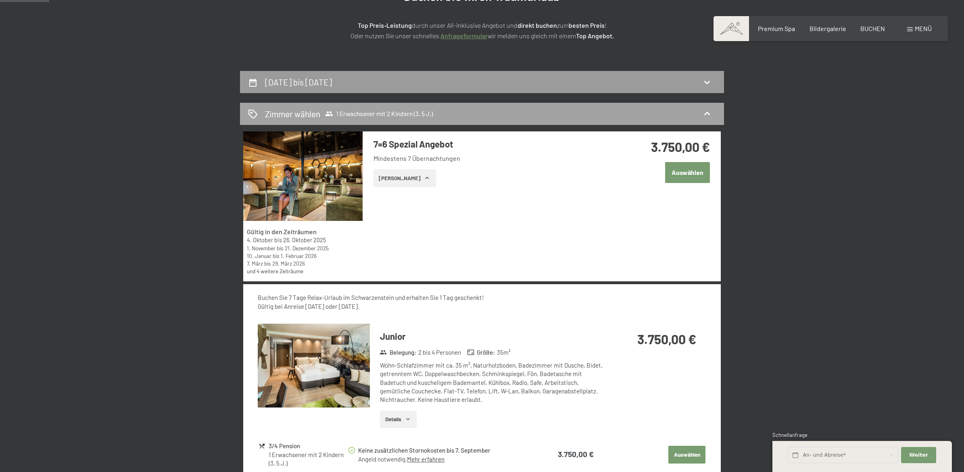
click at [696, 112] on div "Zimmer wählen 1 Erwachsener mit 2 Kindern (3, 5 J.)" at bounding box center [482, 114] width 468 height 12
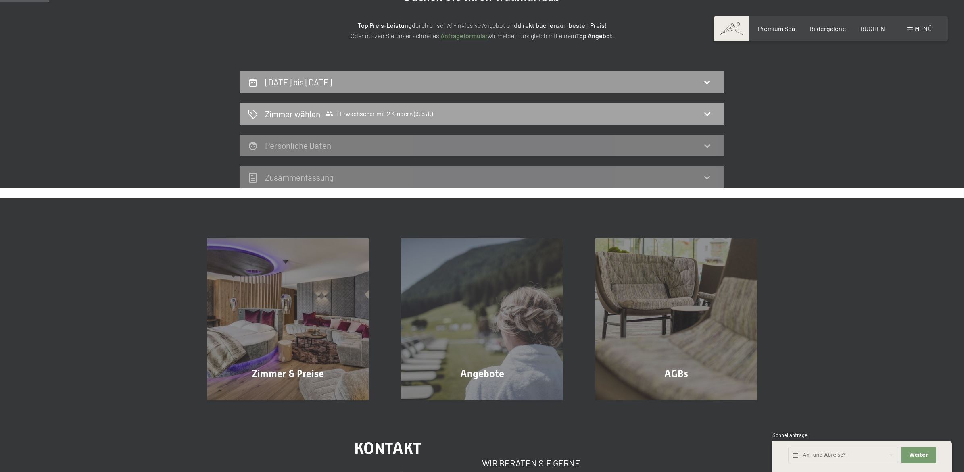
click at [695, 113] on div "Zimmer wählen 1 Erwachsener mit 2 Kindern (3, 5 J.)" at bounding box center [482, 114] width 468 height 12
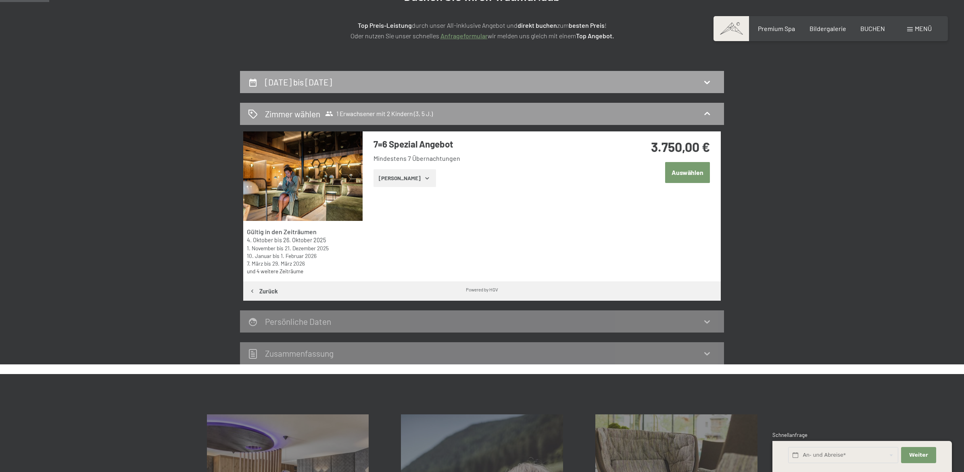
click at [702, 79] on icon at bounding box center [707, 82] width 10 height 10
select select "3"
select select "5"
select select "2026-09-01"
select select "2026-10-01"
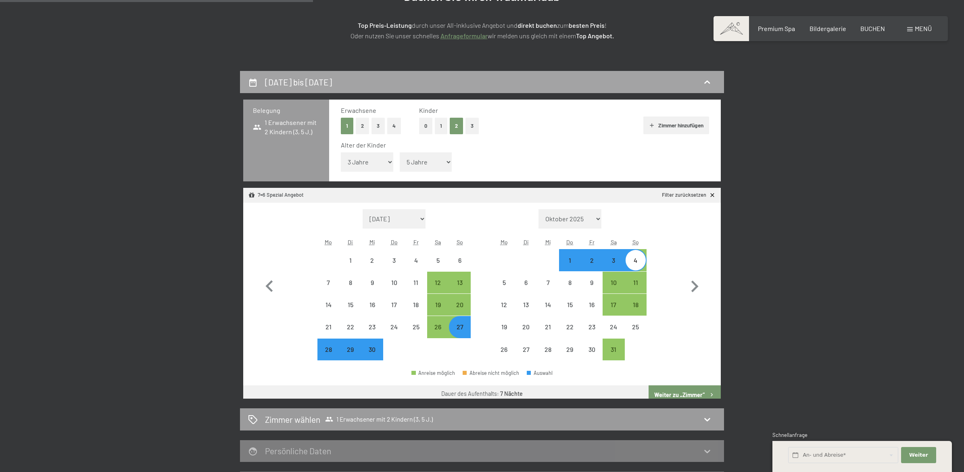
scroll to position [192, 0]
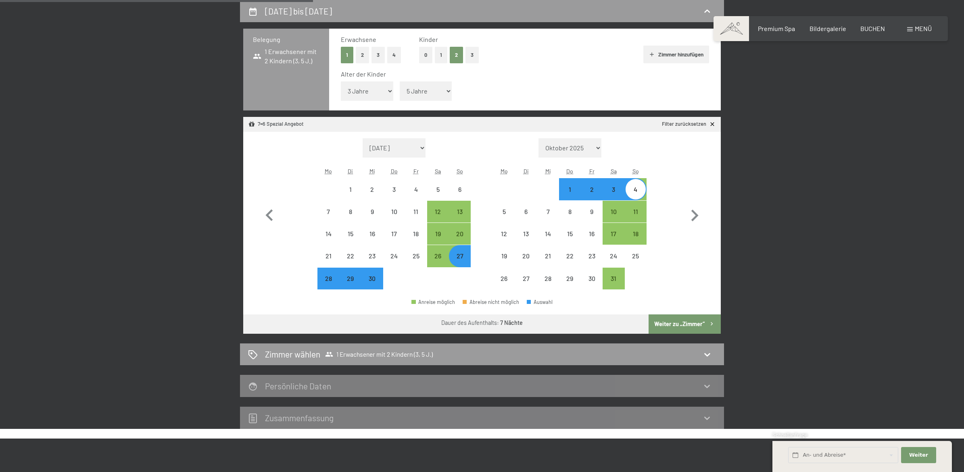
click at [352, 54] on button "1" at bounding box center [347, 55] width 13 height 17
select select "2026-09-01"
select select "2026-10-01"
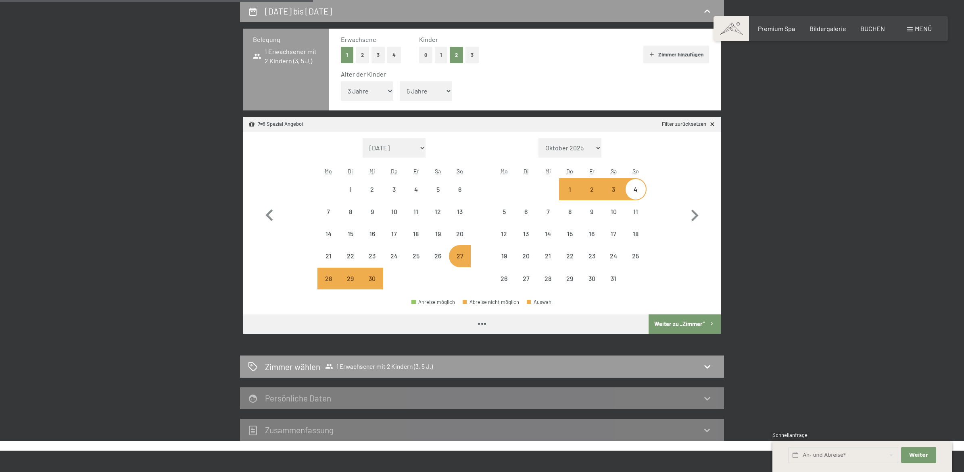
select select "2025-10-01"
select select "2025-11-01"
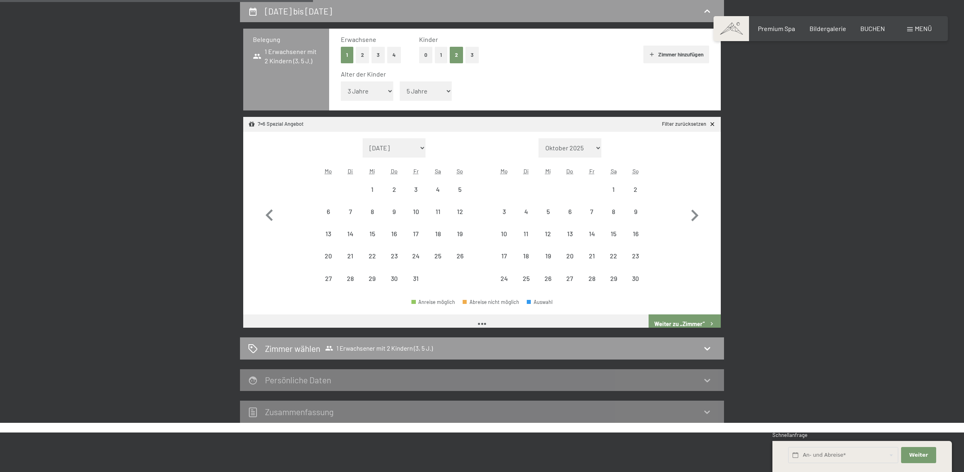
click at [362, 54] on button "2" at bounding box center [362, 55] width 13 height 17
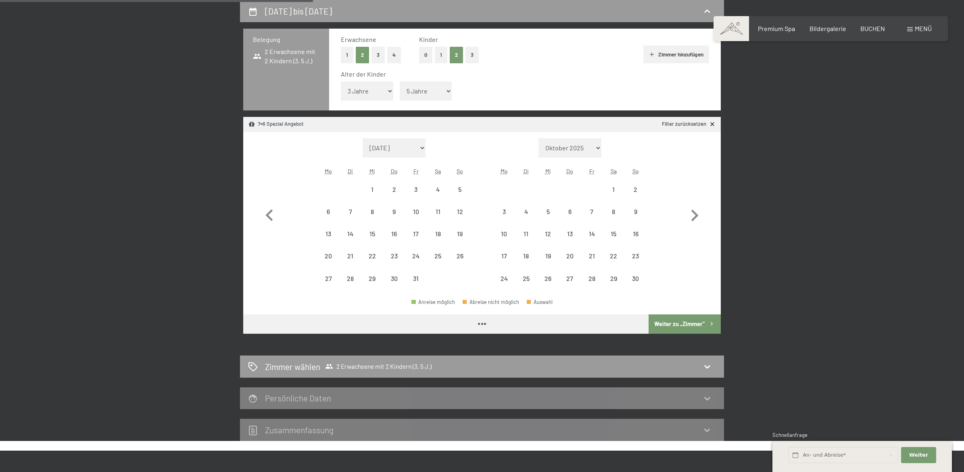
select select "2025-10-01"
select select "2025-11-01"
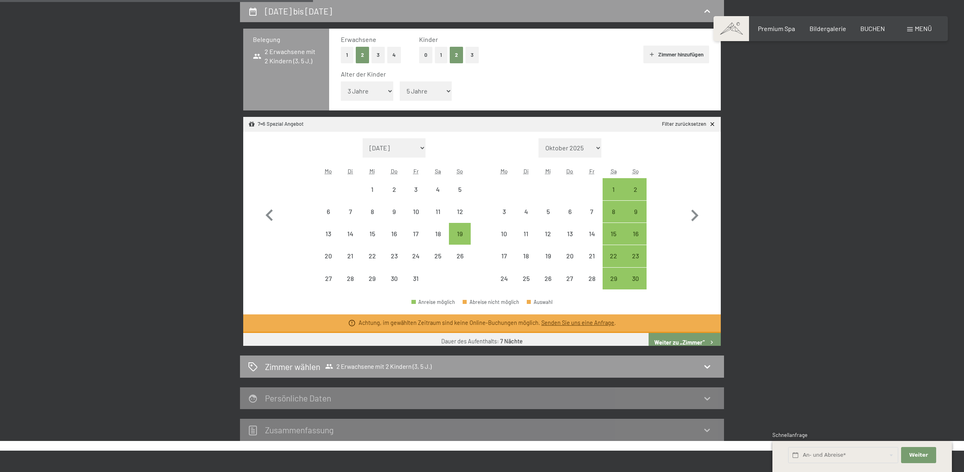
select select "2025-10-01"
select select "2025-11-01"
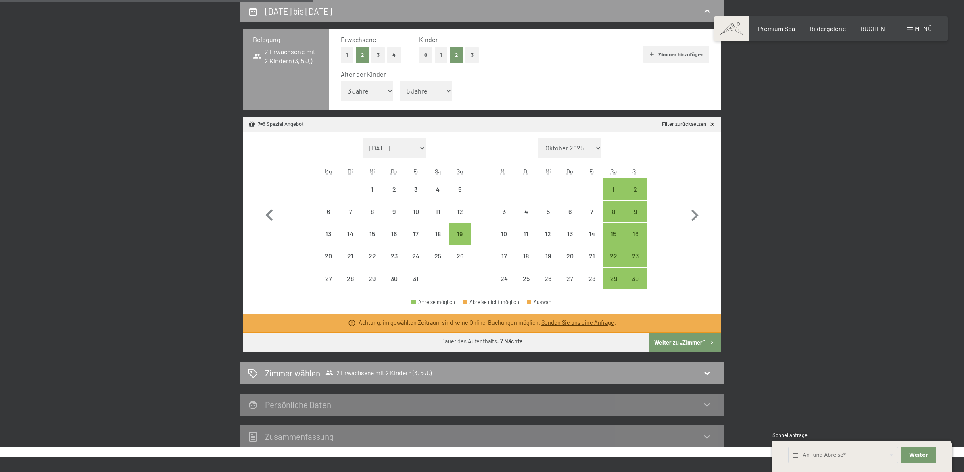
click at [421, 53] on button "0" at bounding box center [425, 55] width 13 height 17
select select "2025-10-01"
select select "2025-11-01"
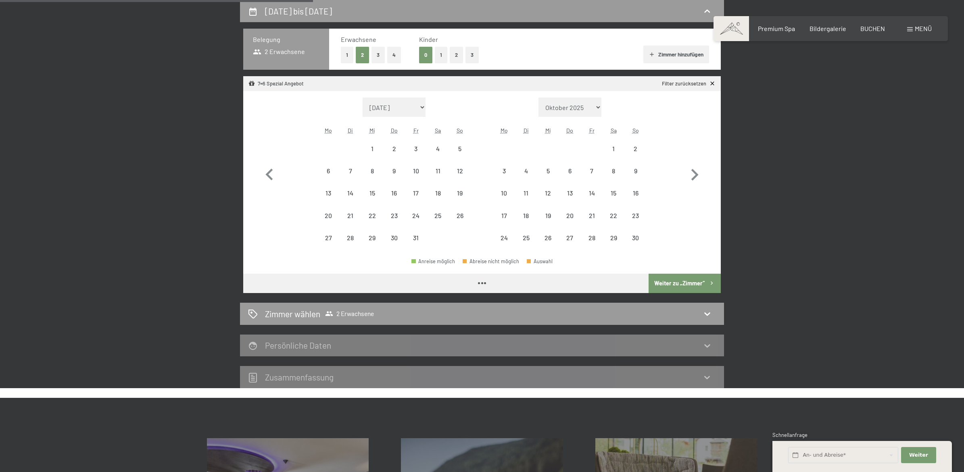
select select "2025-10-01"
select select "2025-11-01"
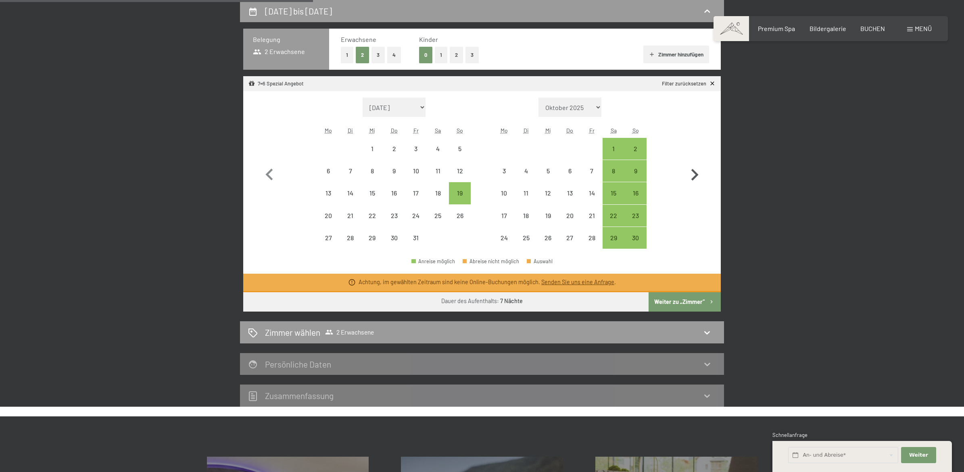
click at [696, 178] on icon "button" at bounding box center [694, 174] width 23 height 23
select select "2025-11-01"
select select "2025-12-01"
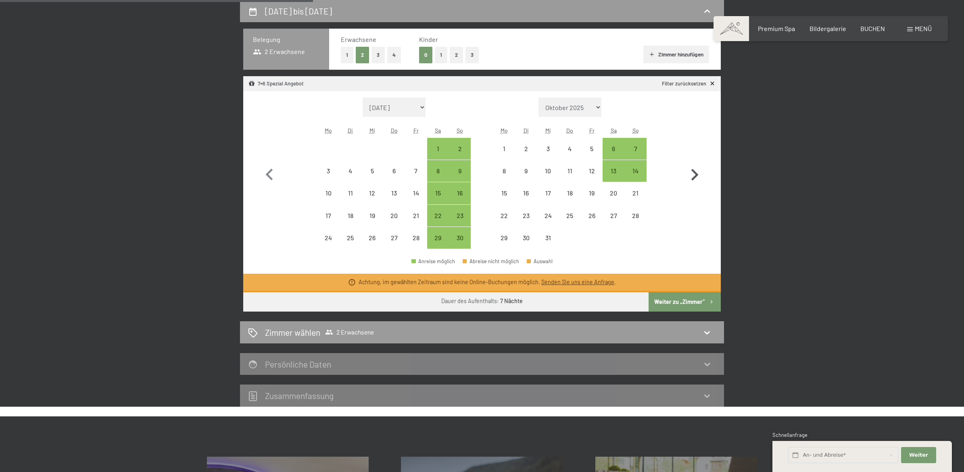
click at [696, 178] on icon "button" at bounding box center [694, 174] width 23 height 23
select select "2025-12-01"
select select "2026-01-01"
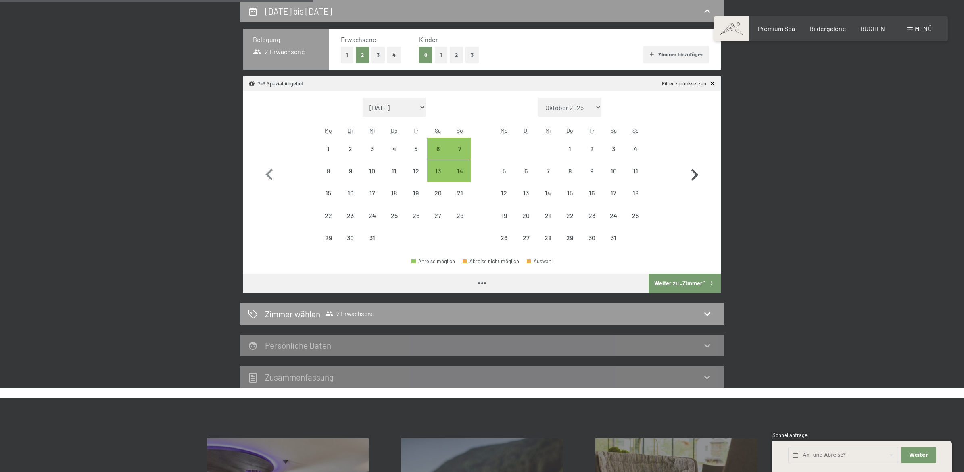
select select "2025-12-01"
select select "2026-01-01"
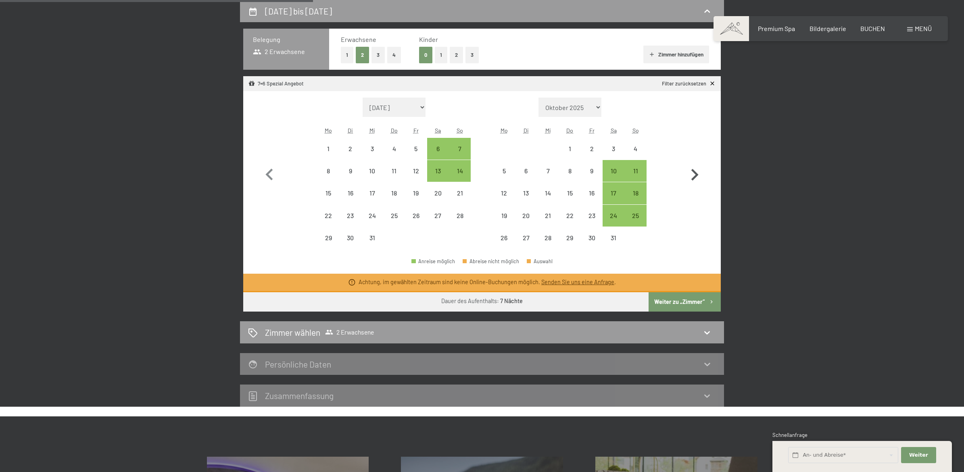
click at [696, 178] on icon "button" at bounding box center [694, 174] width 23 height 23
select select "2026-01-01"
select select "2026-02-01"
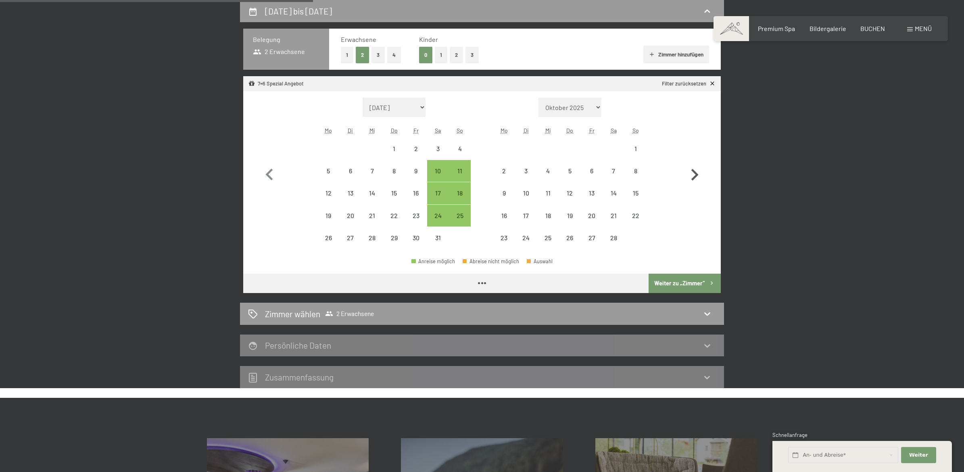
select select "2026-01-01"
select select "2026-02-01"
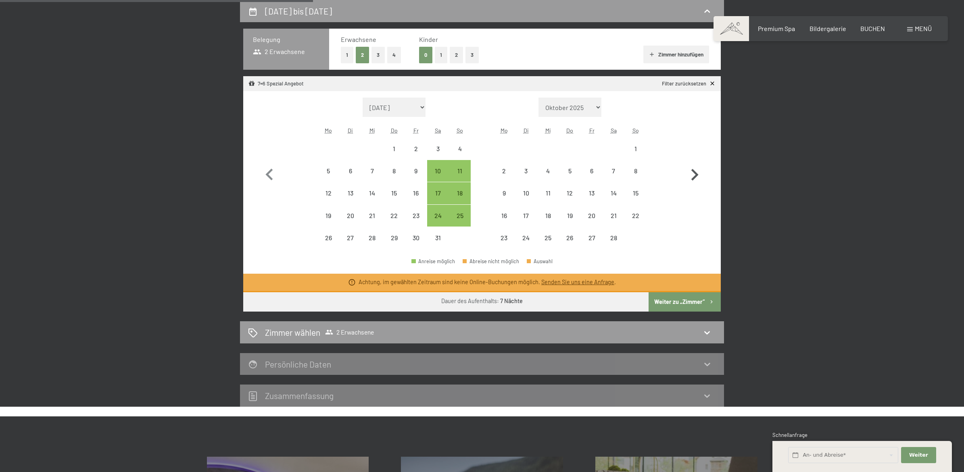
click at [696, 178] on icon "button" at bounding box center [694, 174] width 23 height 23
select select "2026-02-01"
select select "2026-03-01"
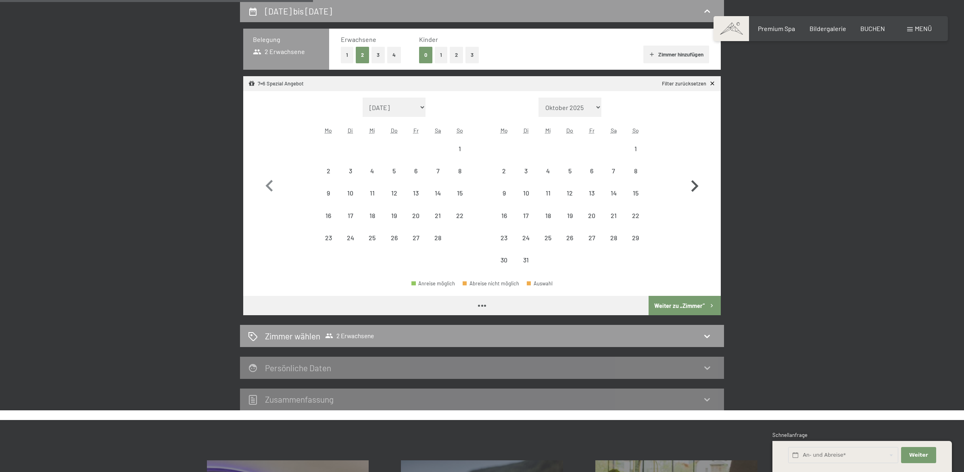
click at [696, 178] on icon "button" at bounding box center [694, 186] width 23 height 23
select select "2026-03-01"
select select "2026-04-01"
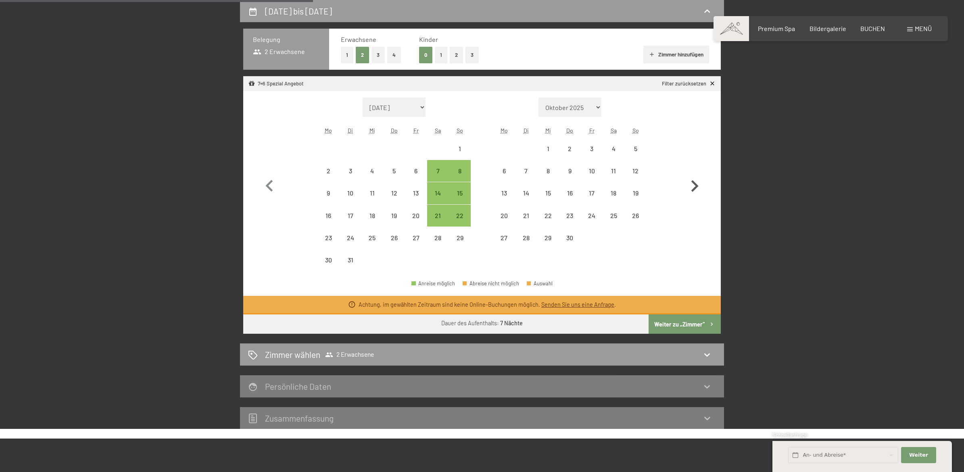
click at [696, 178] on icon "button" at bounding box center [694, 186] width 23 height 23
select select "2026-04-01"
select select "2026-05-01"
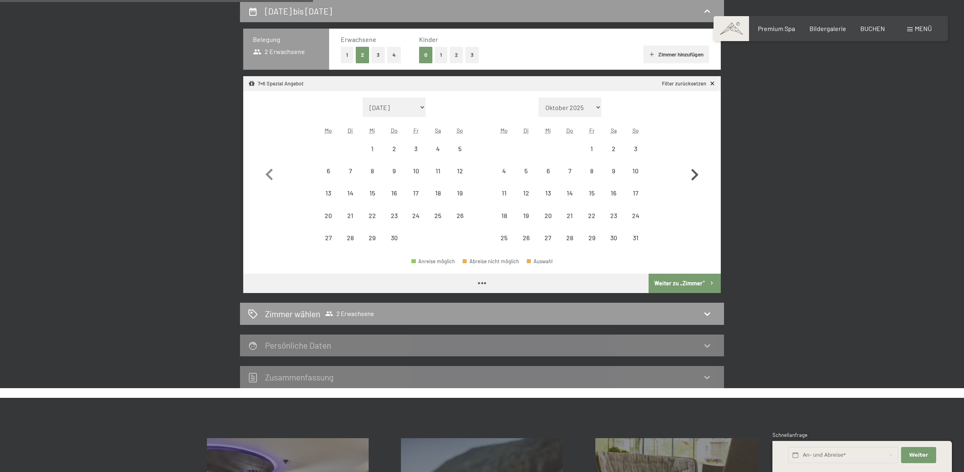
click at [696, 178] on icon "button" at bounding box center [694, 174] width 23 height 23
select select "2026-05-01"
select select "2026-06-01"
select select "2026-05-01"
select select "2026-06-01"
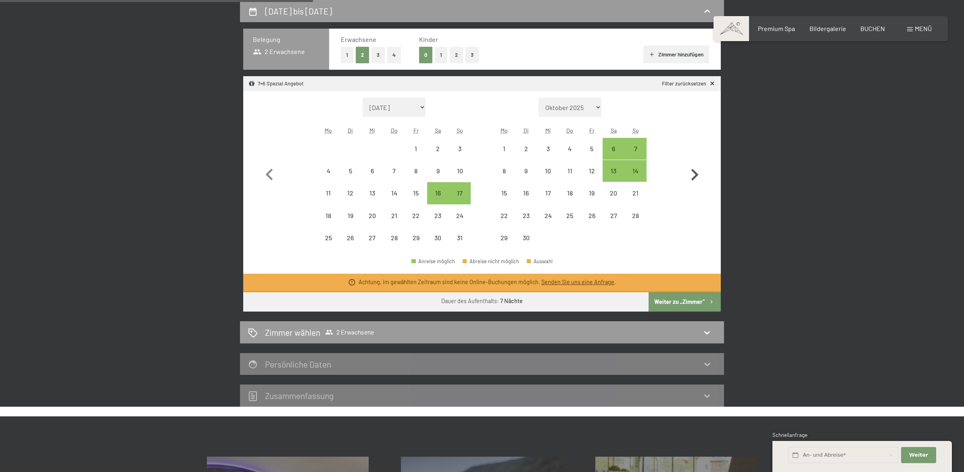
click at [696, 178] on icon "button" at bounding box center [694, 174] width 23 height 23
select select "2026-06-01"
select select "2026-07-01"
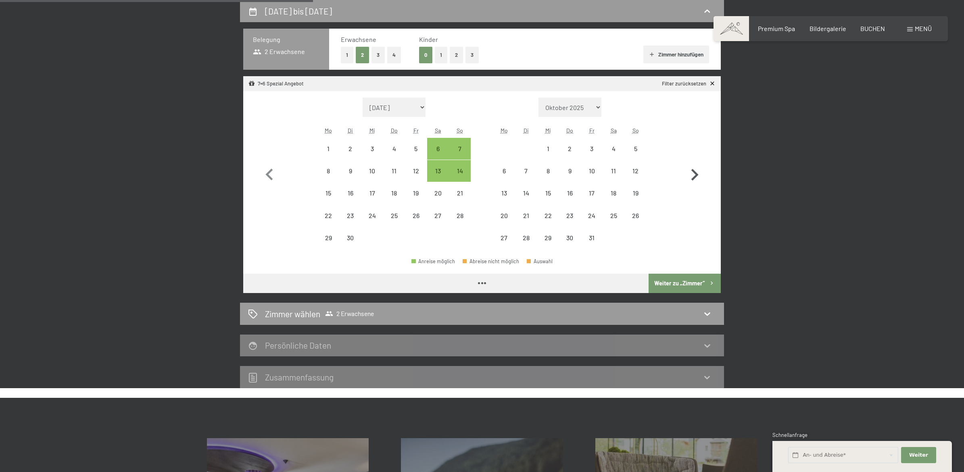
click at [698, 178] on icon "button" at bounding box center [694, 174] width 23 height 23
select select "2026-07-01"
select select "2026-08-01"
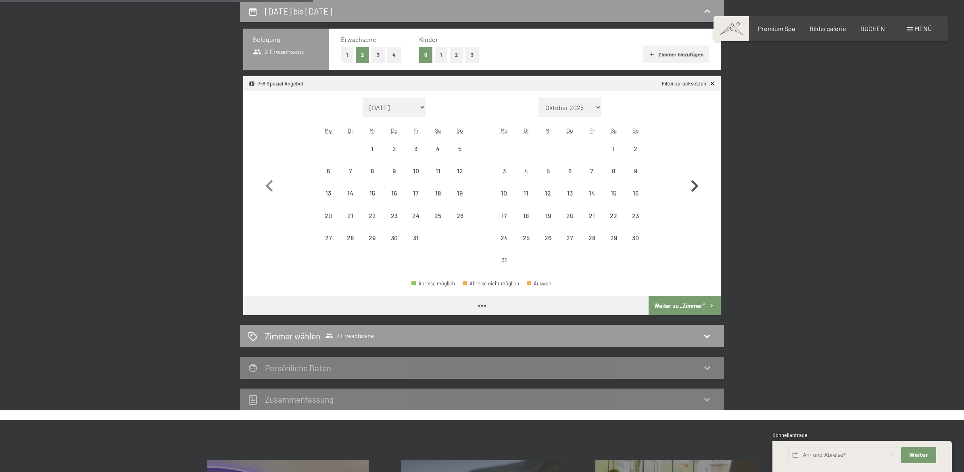
select select "2026-07-01"
select select "2026-08-01"
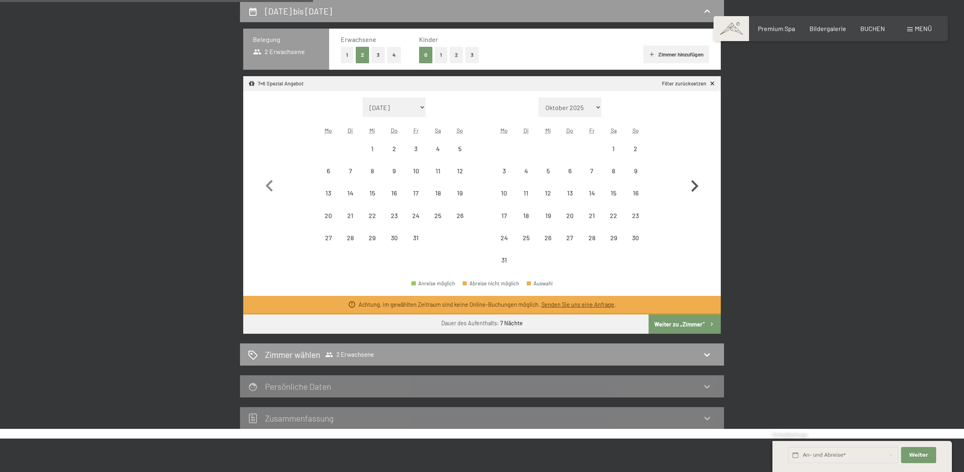
click at [698, 178] on icon "button" at bounding box center [694, 186] width 23 height 23
select select "2026-08-01"
select select "2026-09-01"
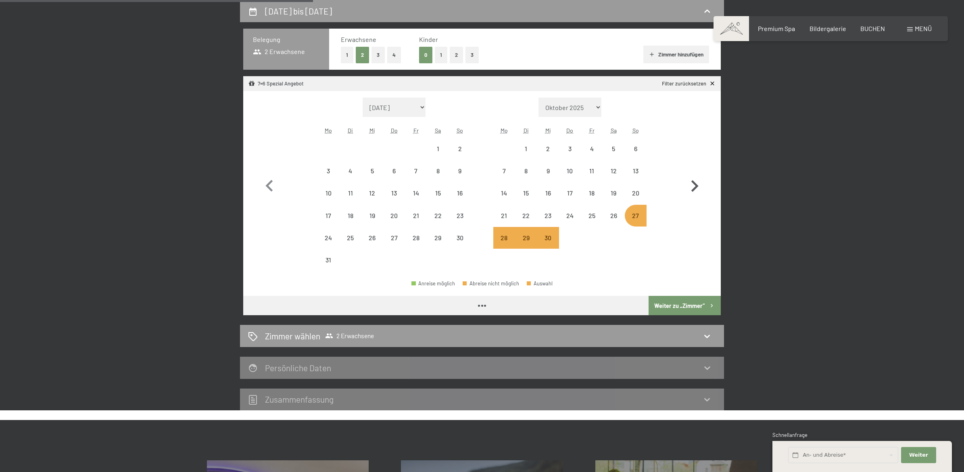
click at [698, 178] on icon "button" at bounding box center [694, 186] width 23 height 23
select select "2026-09-01"
select select "2026-10-01"
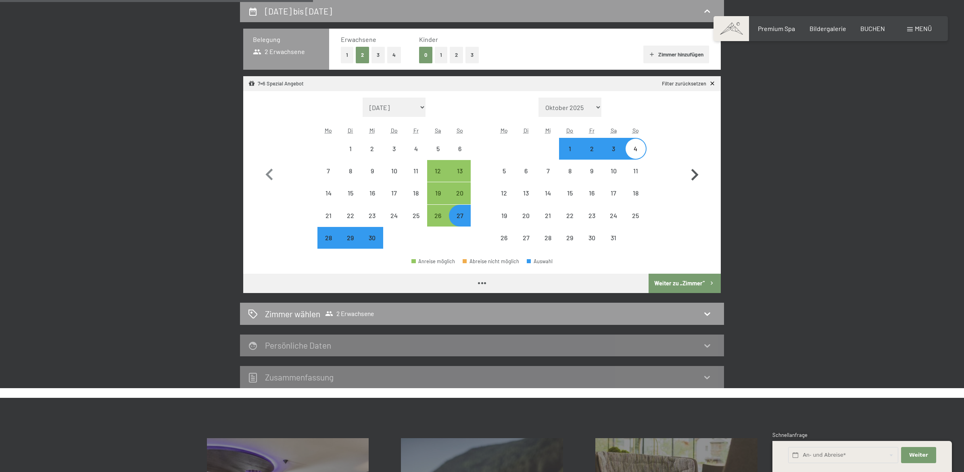
select select "2026-09-01"
select select "2026-10-01"
click at [685, 287] on button "Weiter zu „Zimmer“" at bounding box center [684, 283] width 72 height 19
select select "2026-09-01"
select select "2026-10-01"
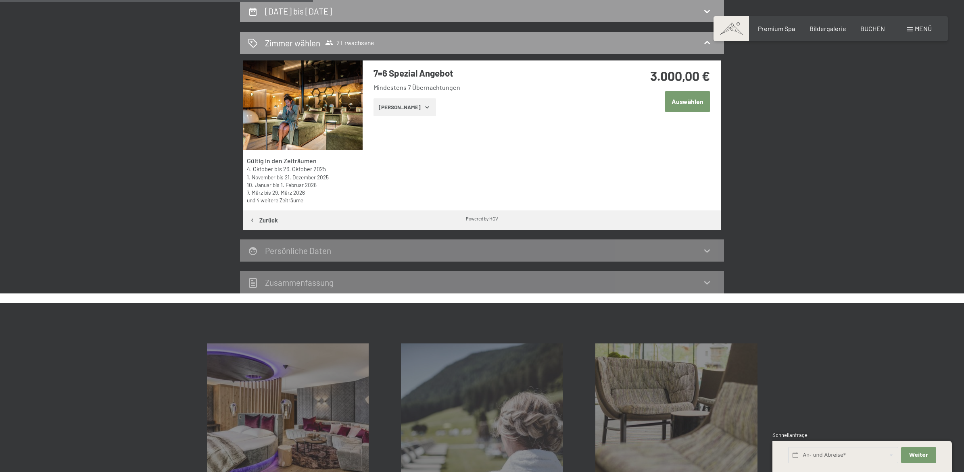
click at [424, 108] on icon "button" at bounding box center [427, 107] width 6 height 6
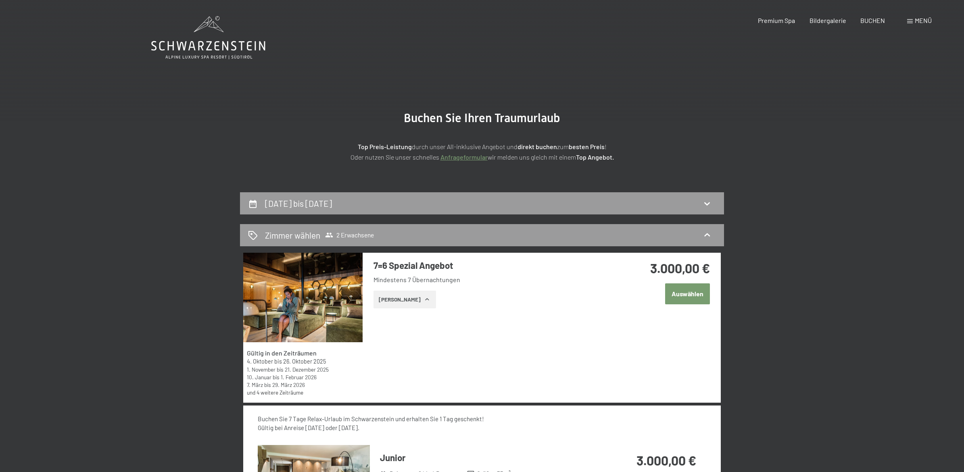
scroll to position [0, 0]
click at [707, 202] on icon at bounding box center [707, 204] width 10 height 10
select select "2026-09-01"
select select "2026-10-01"
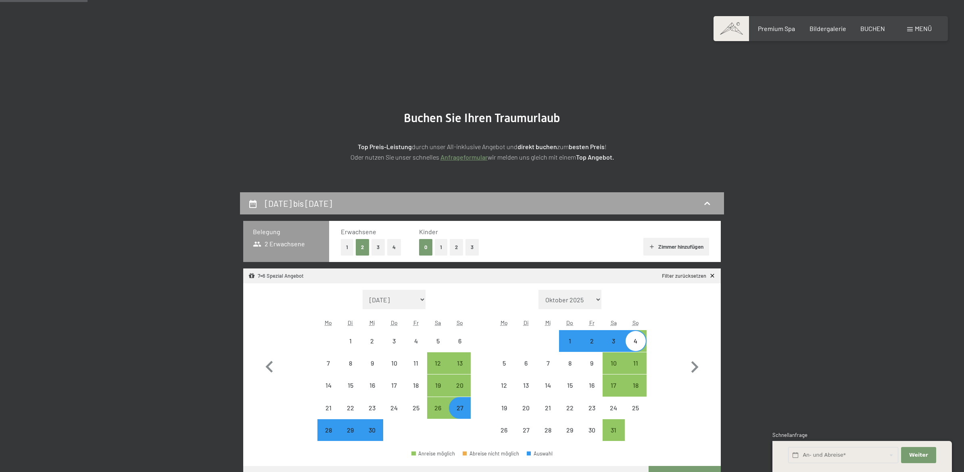
scroll to position [192, 0]
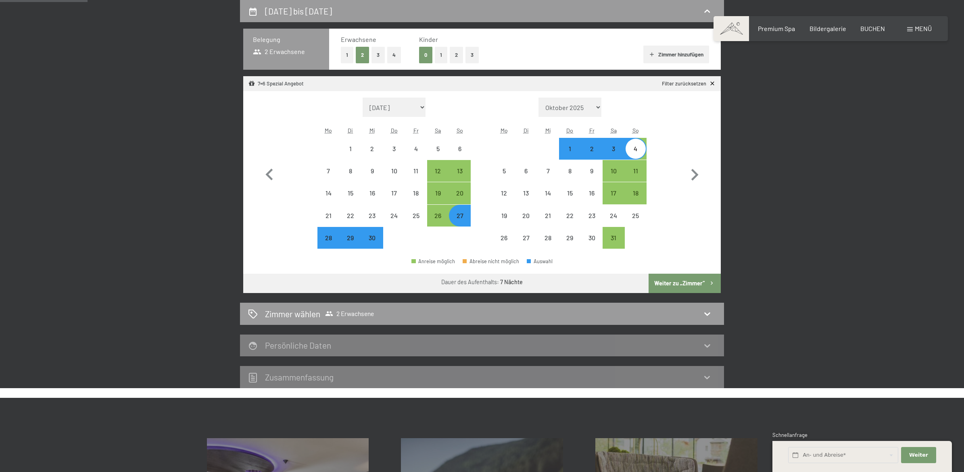
click at [455, 52] on button "2" at bounding box center [456, 55] width 13 height 17
select select "2026-09-01"
select select "2026-10-01"
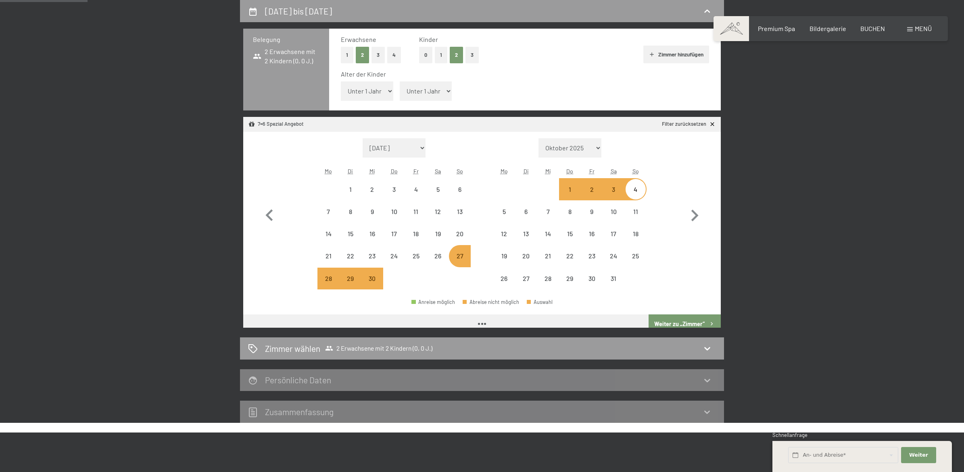
select select "2025-10-01"
select select "2025-11-01"
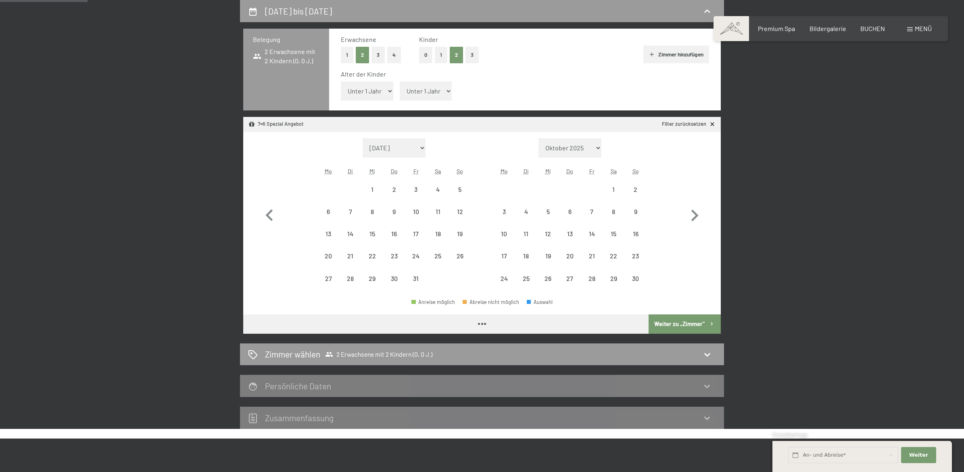
select select "2025-10-01"
select select "2025-11-01"
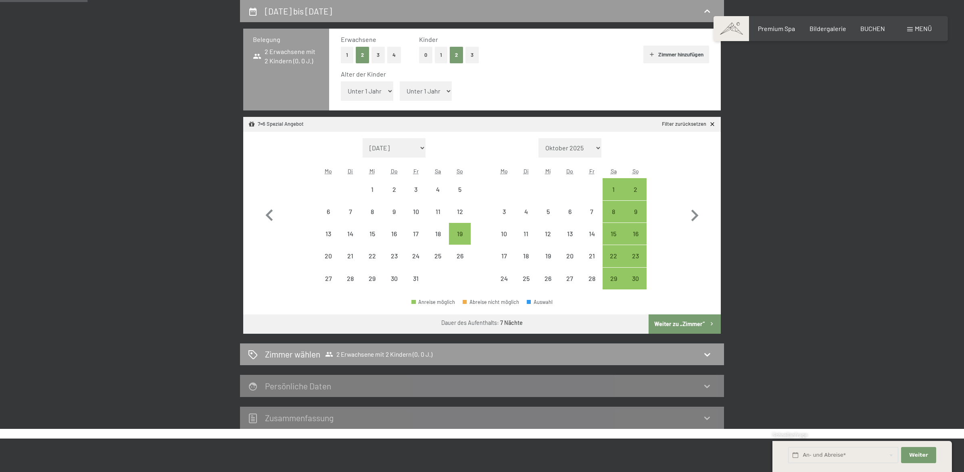
click at [392, 90] on select "Unter 1 Jahr 1 Jahr 2 Jahre 3 Jahre 4 Jahre 5 Jahre 6 Jahre 7 Jahre 8 Jahre 9 J…" at bounding box center [367, 90] width 52 height 19
select select "6"
click at [341, 81] on select "Unter 1 Jahr 1 Jahr 2 Jahre 3 Jahre 4 Jahre 5 Jahre 6 Jahre 7 Jahre 8 Jahre 9 J…" at bounding box center [367, 90] width 52 height 19
select select "2025-10-01"
select select "2025-11-01"
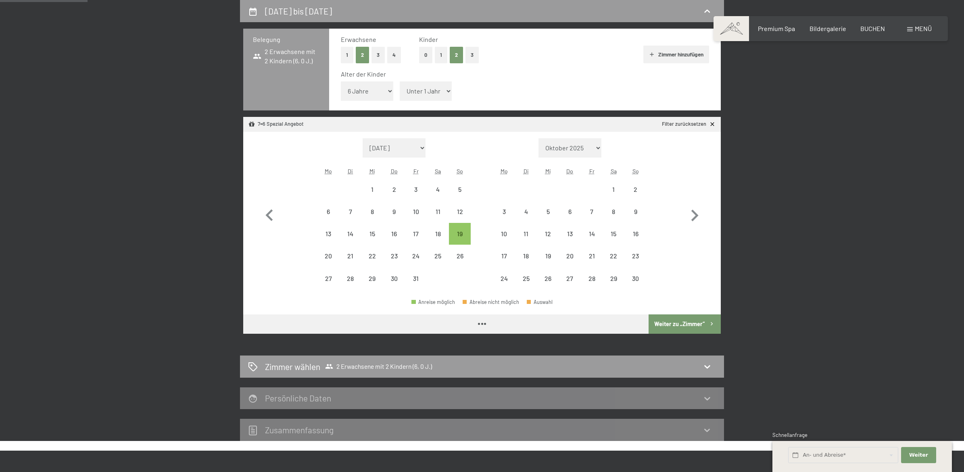
select select "2025-10-01"
select select "2025-11-01"
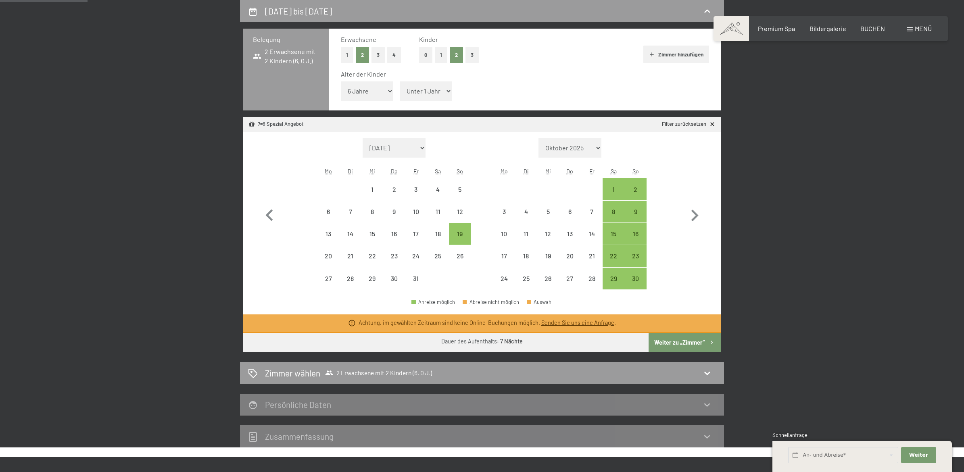
click at [448, 94] on select "Unter 1 Jahr 1 Jahr 2 Jahre 3 Jahre 4 Jahre 5 Jahre 6 Jahre 7 Jahre 8 Jahre 9 J…" at bounding box center [426, 90] width 52 height 19
select select "9"
click at [401, 81] on select "Unter 1 Jahr 1 Jahr 2 Jahre 3 Jahre 4 Jahre 5 Jahre 6 Jahre 7 Jahre 8 Jahre 9 J…" at bounding box center [426, 90] width 52 height 19
select select "2025-10-01"
select select "2025-11-01"
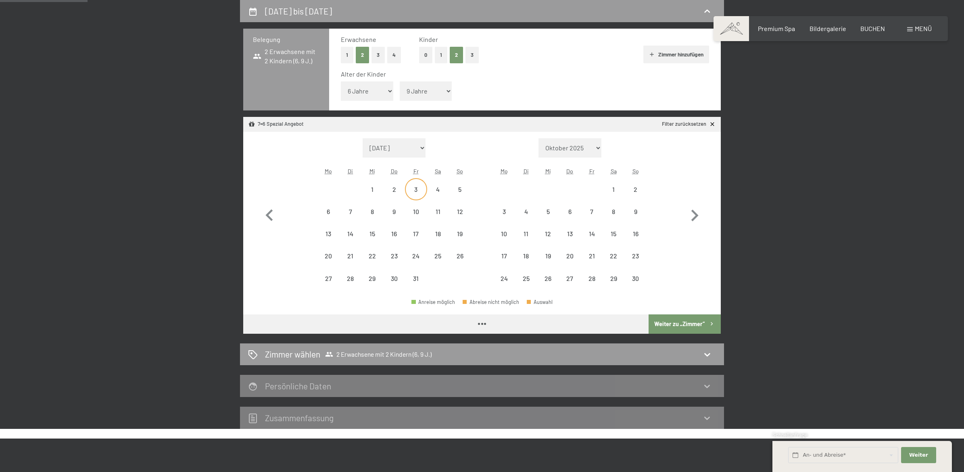
select select "2025-10-01"
select select "2025-11-01"
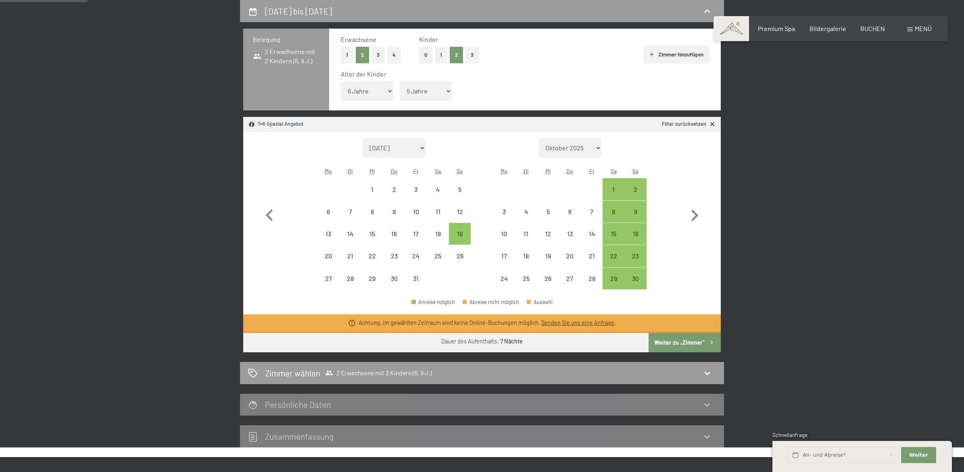
select select "2025-10-01"
select select "2025-11-01"
click at [696, 214] on icon "button" at bounding box center [694, 216] width 7 height 12
select select "2025-12-01"
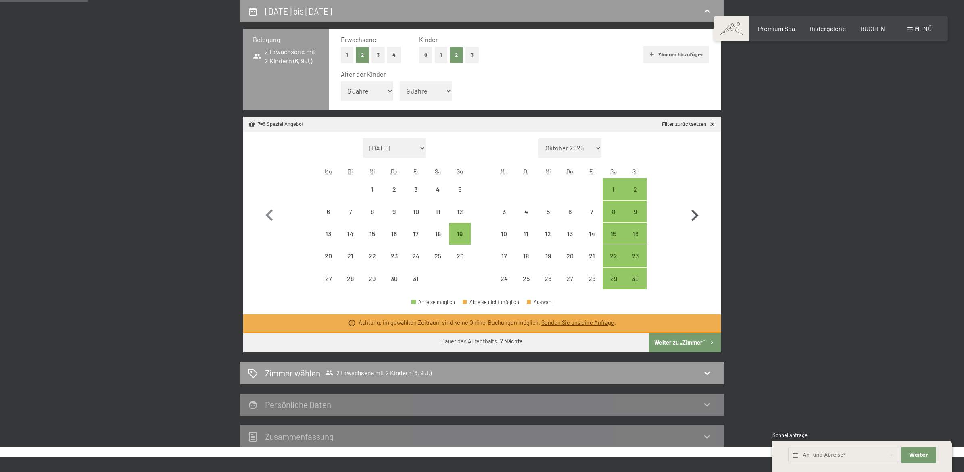
select select "2026-01-01"
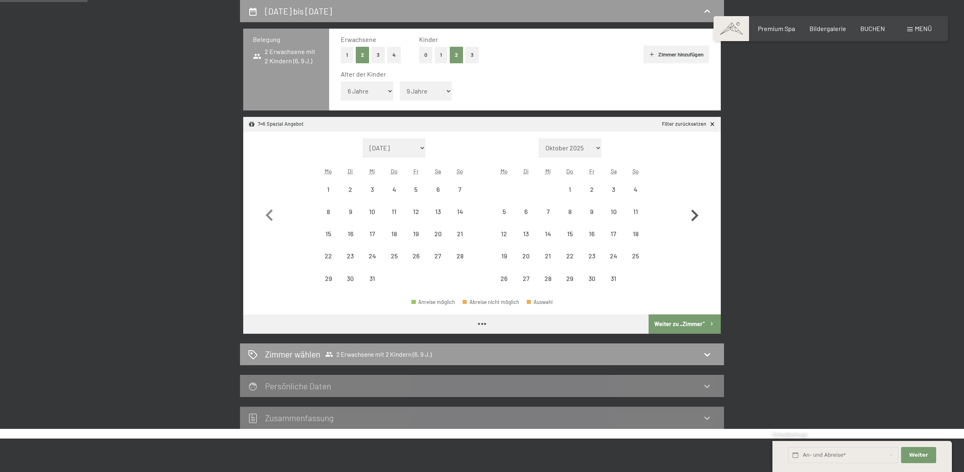
click at [696, 214] on icon "button" at bounding box center [694, 216] width 7 height 12
select select "2026-01-01"
select select "2026-02-01"
click at [696, 214] on icon "button" at bounding box center [694, 216] width 7 height 12
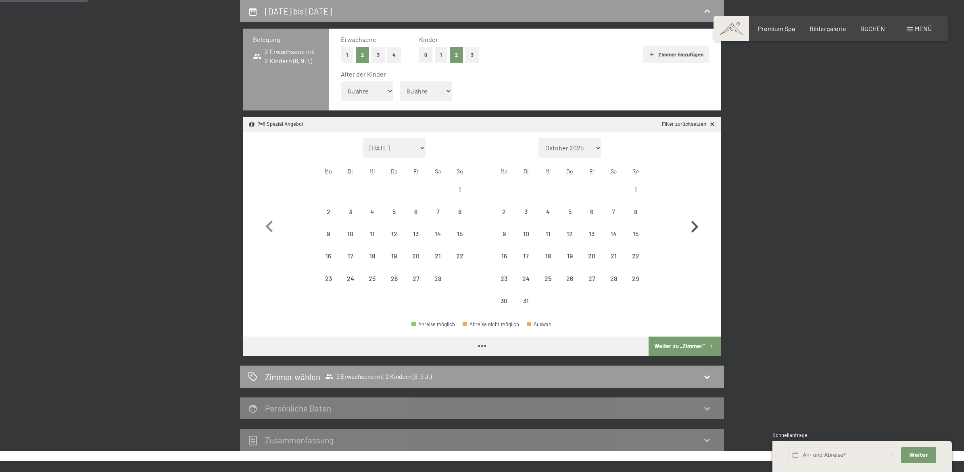
click at [696, 214] on button "button" at bounding box center [694, 225] width 23 height 174
select select "2026-03-01"
select select "2026-04-01"
click at [696, 214] on button "button" at bounding box center [694, 225] width 23 height 174
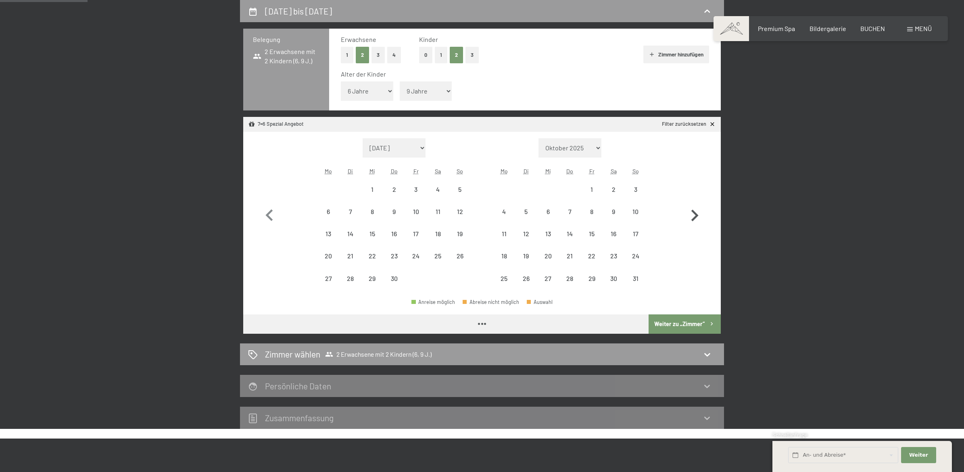
click at [696, 214] on icon "button" at bounding box center [694, 216] width 7 height 12
select select "2026-06-01"
select select "2026-07-01"
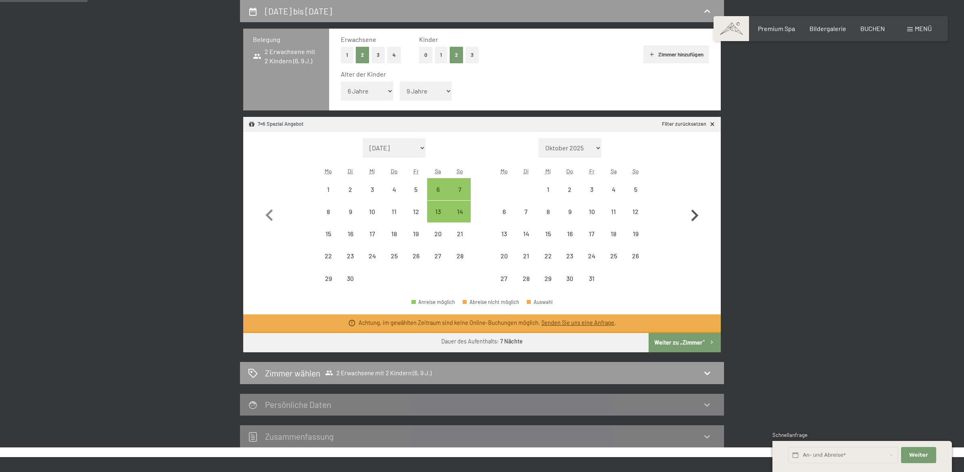
click at [696, 214] on icon "button" at bounding box center [694, 216] width 7 height 12
click at [696, 214] on button "button" at bounding box center [694, 214] width 23 height 152
select select "2026-08-01"
select select "2026-09-01"
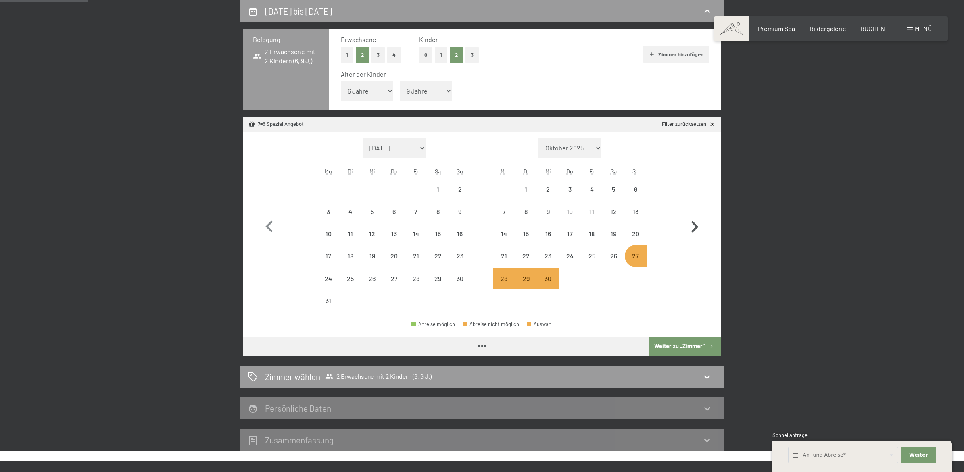
select select "2026-08-01"
select select "2026-09-01"
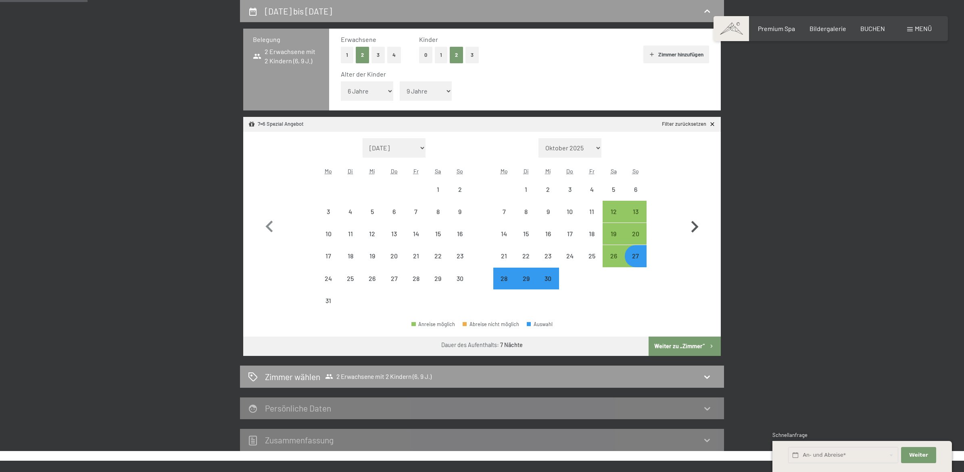
click at [696, 214] on button "button" at bounding box center [694, 225] width 23 height 174
select select "2026-09-01"
select select "2026-10-01"
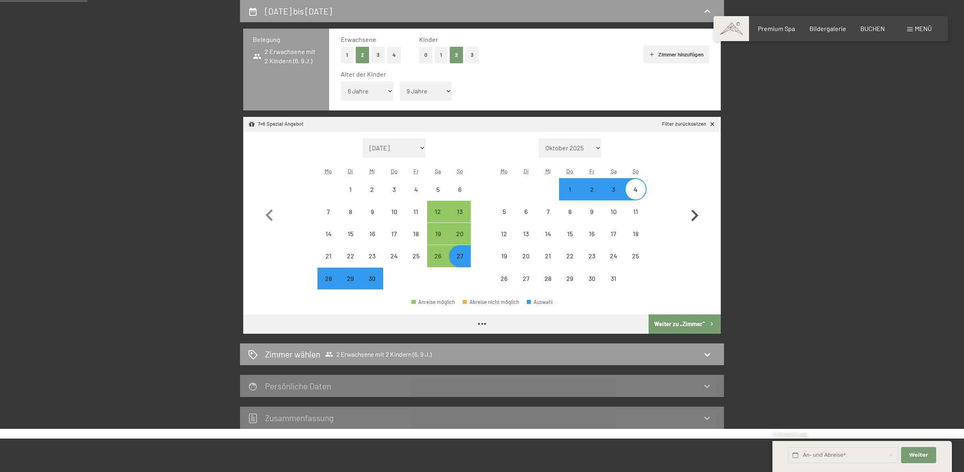
select select "2026-09-01"
select select "2026-10-01"
click at [660, 321] on button "Weiter zu „Zimmer“" at bounding box center [684, 324] width 72 height 19
select select "2026-09-01"
select select "2026-10-01"
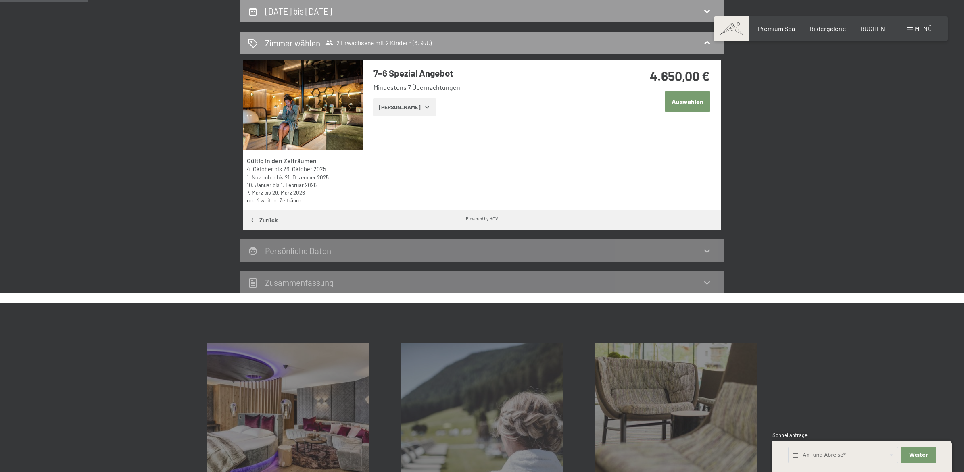
click at [680, 101] on button "Auswählen" at bounding box center [687, 101] width 45 height 21
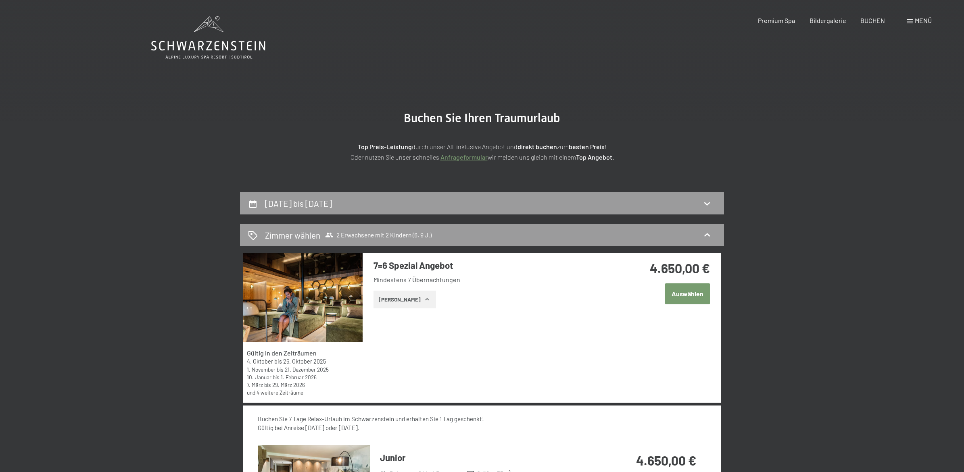
scroll to position [0, 0]
click at [872, 17] on span "BUCHEN" at bounding box center [872, 19] width 25 height 8
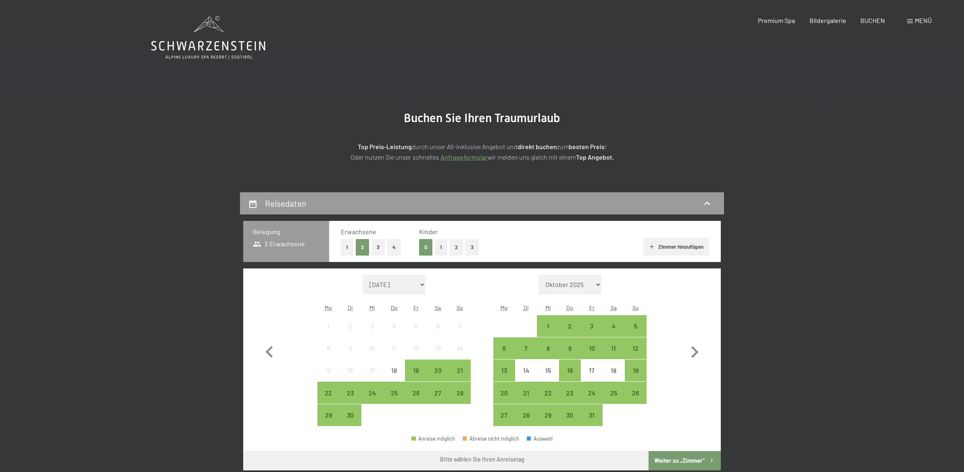
click at [201, 52] on icon at bounding box center [208, 37] width 114 height 43
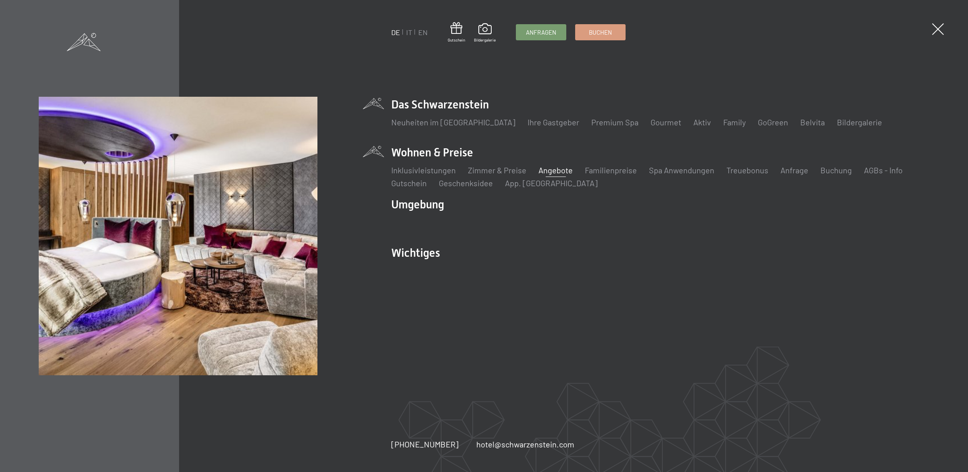
click at [551, 170] on link "Angebote" at bounding box center [555, 170] width 34 height 10
